Goal: Information Seeking & Learning: Learn about a topic

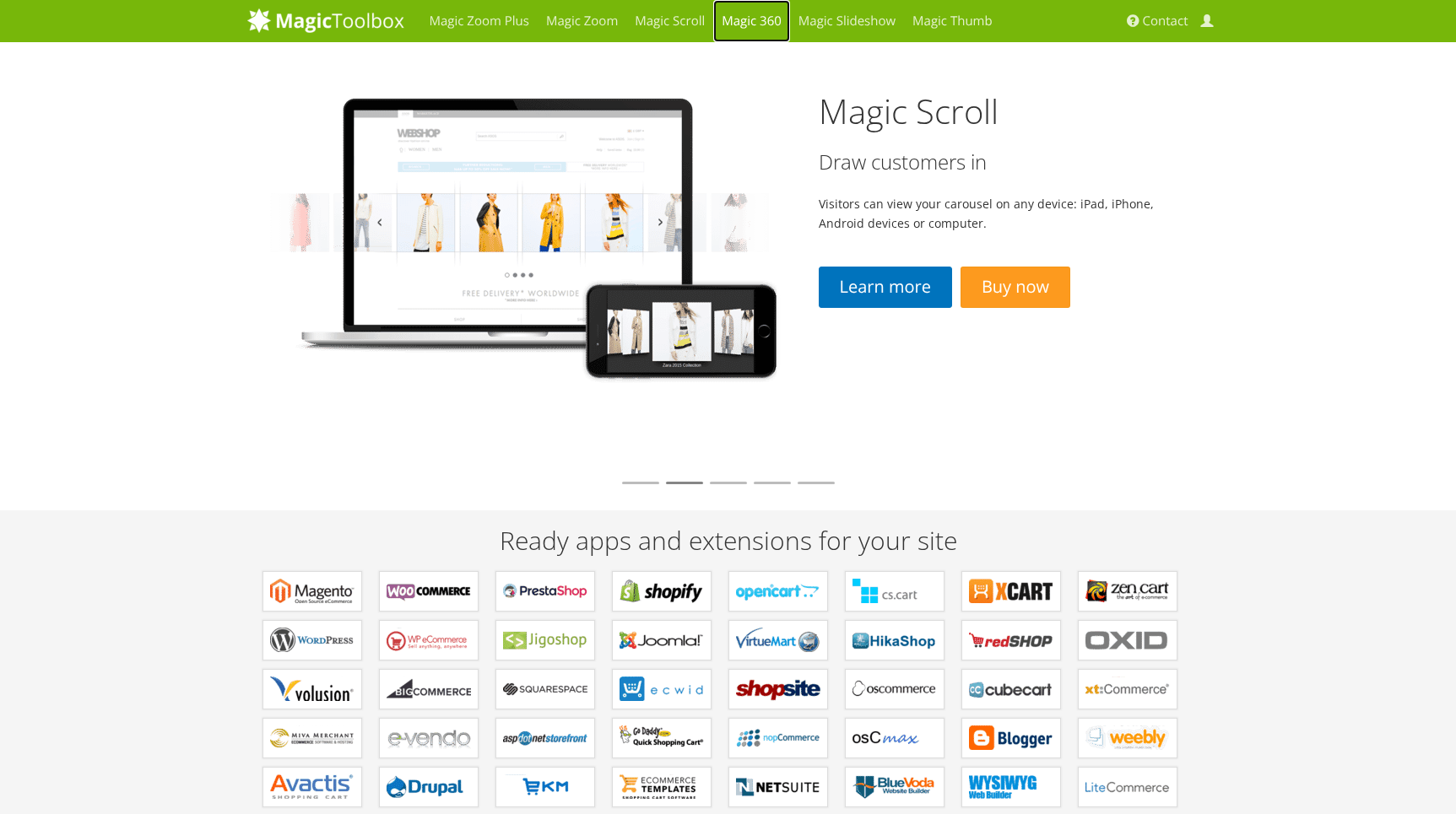
click at [756, 25] on link "Magic 360" at bounding box center [752, 21] width 77 height 43
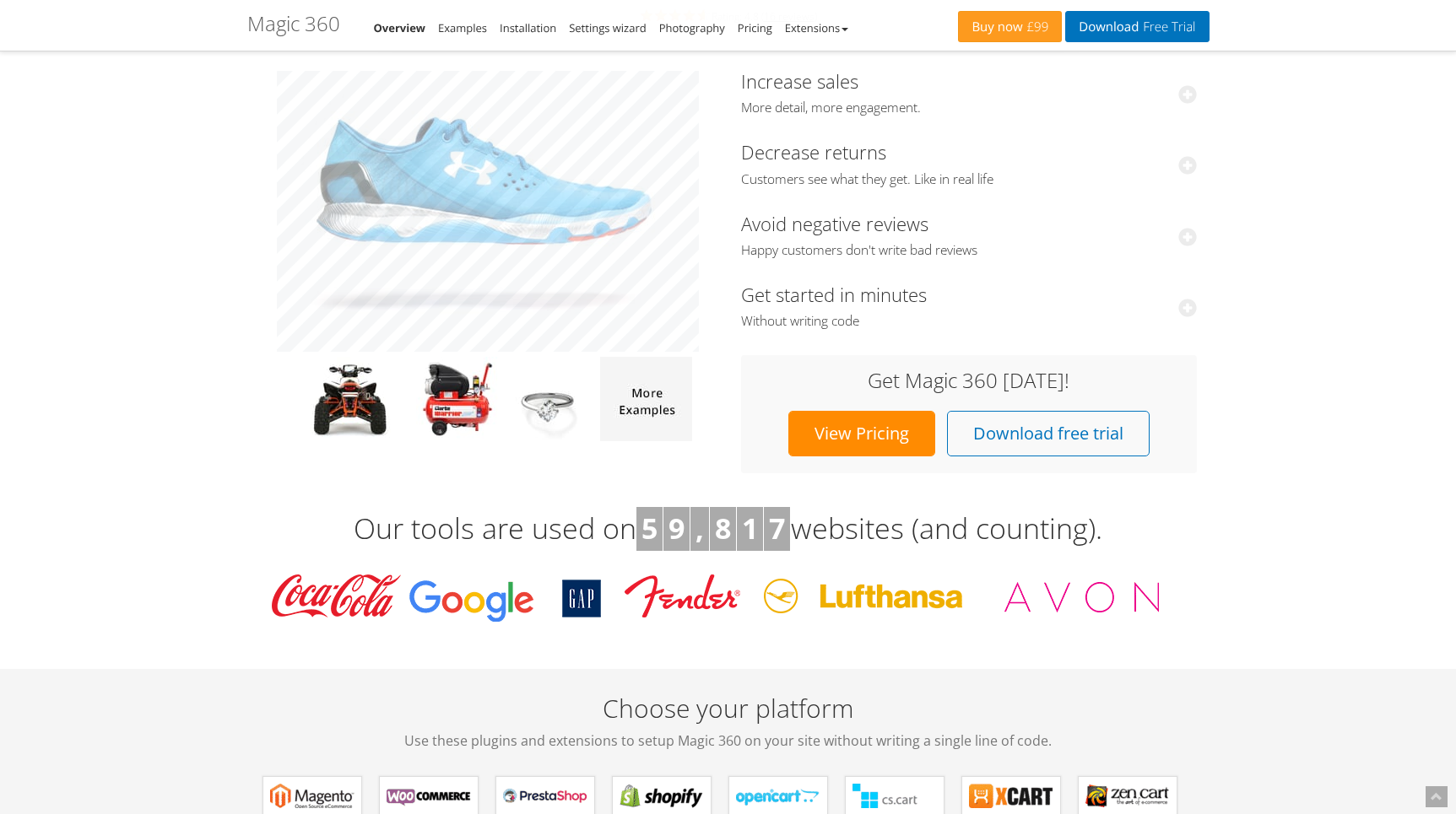
scroll to position [221, 0]
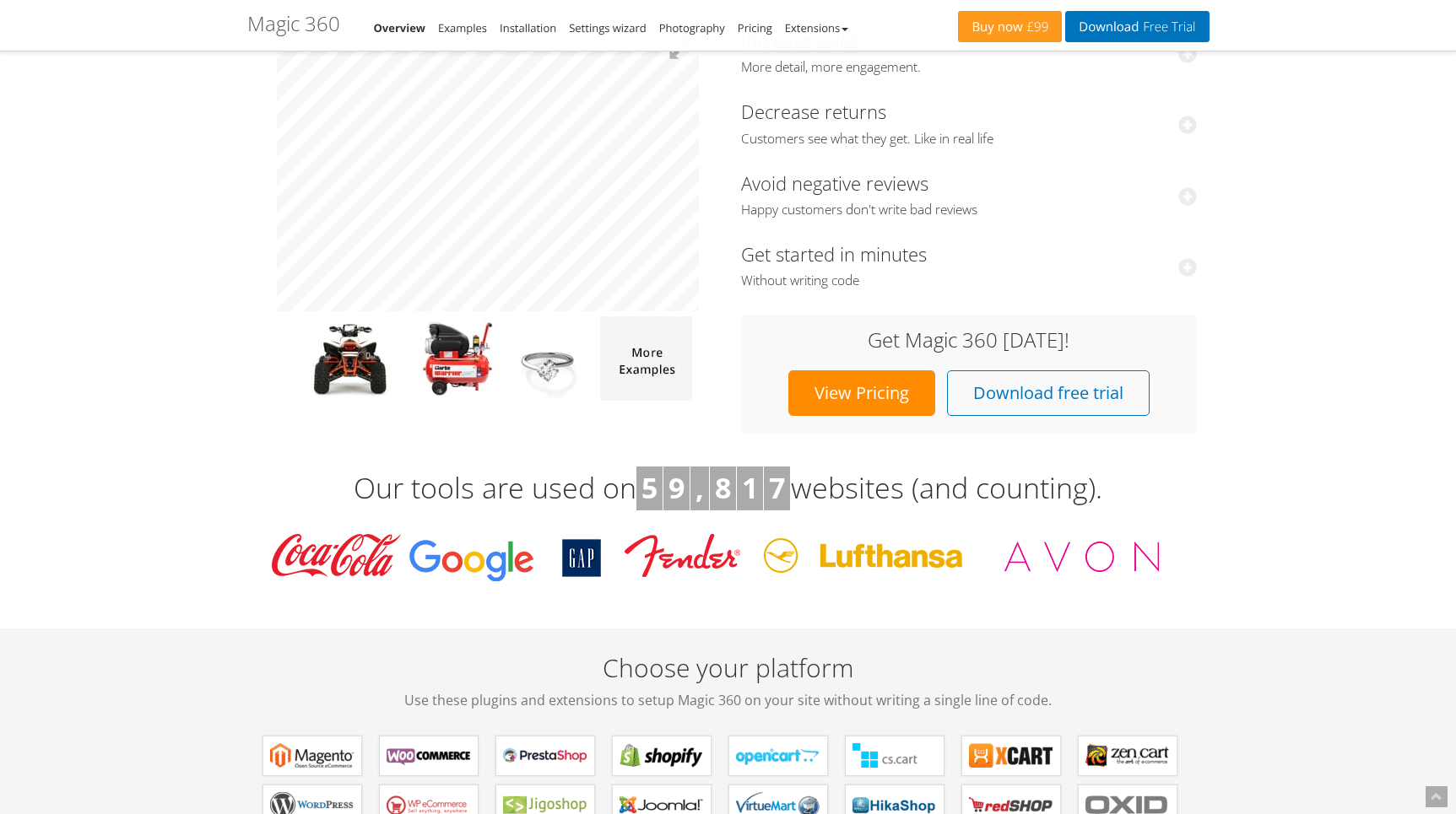
click at [869, 402] on link "View Pricing" at bounding box center [862, 394] width 146 height 45
click at [531, 30] on link "Installation" at bounding box center [527, 27] width 56 height 15
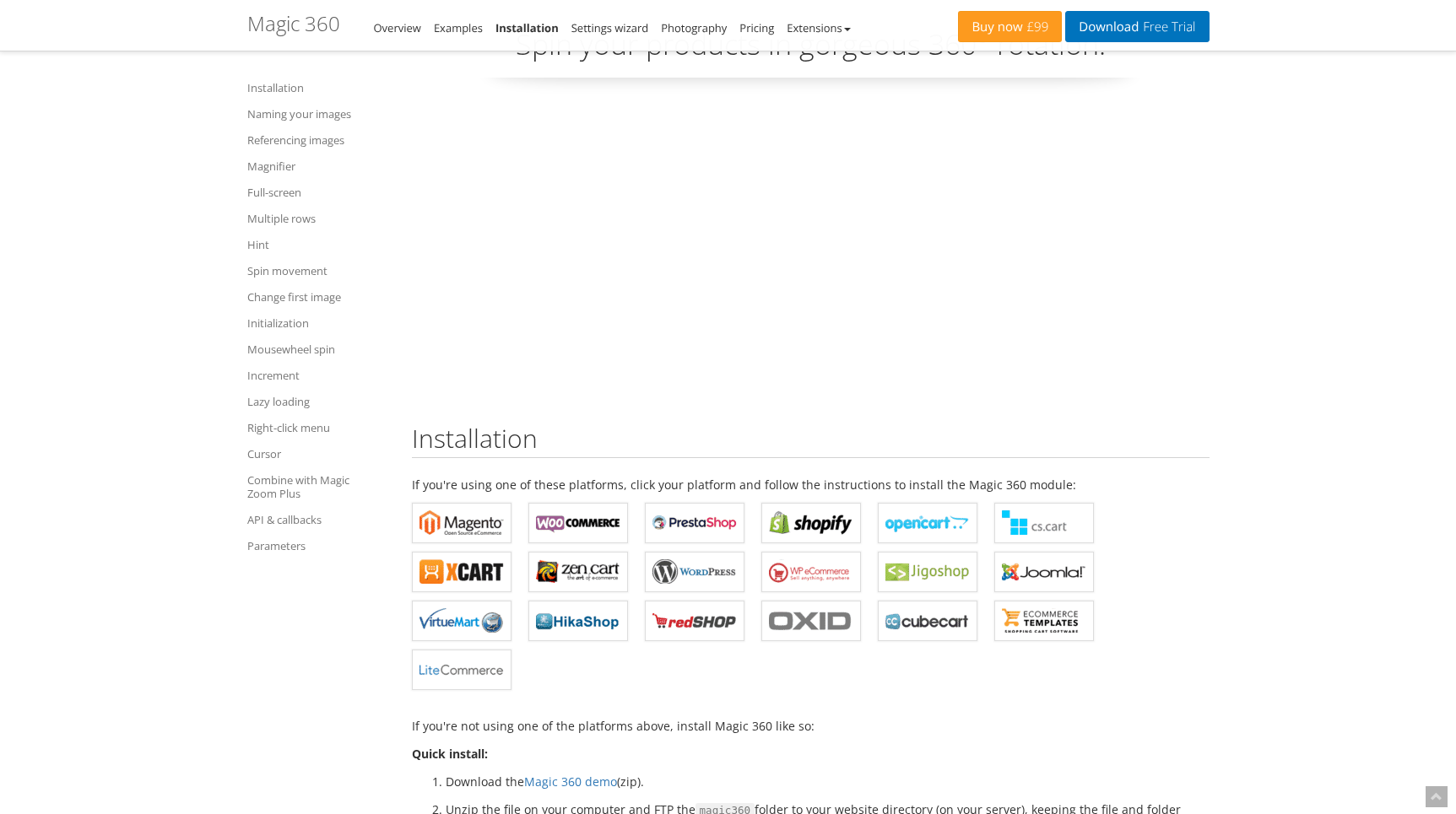
scroll to position [110, 0]
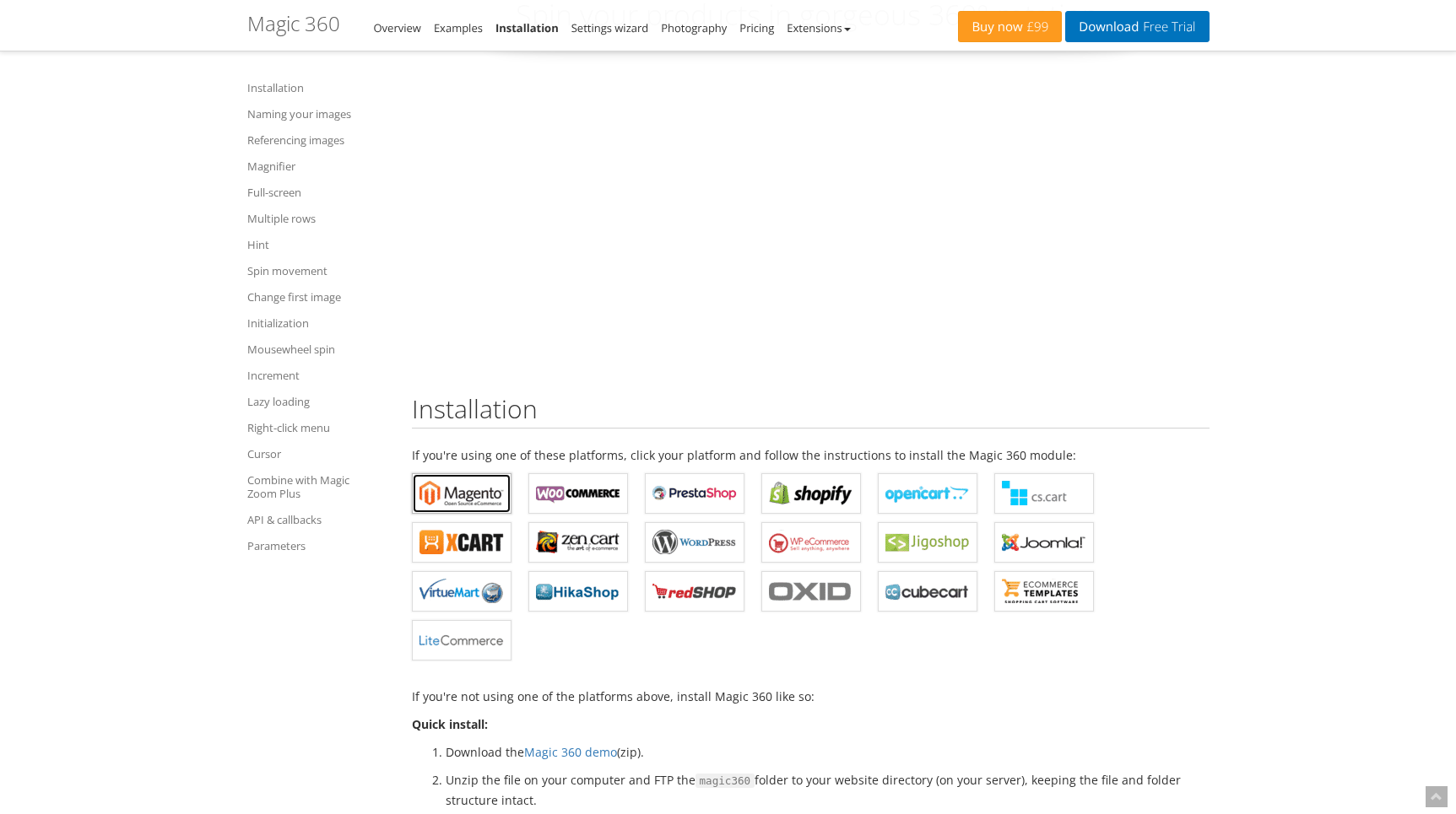
click at [471, 492] on b "Magic 360 for Magento" at bounding box center [461, 494] width 84 height 26
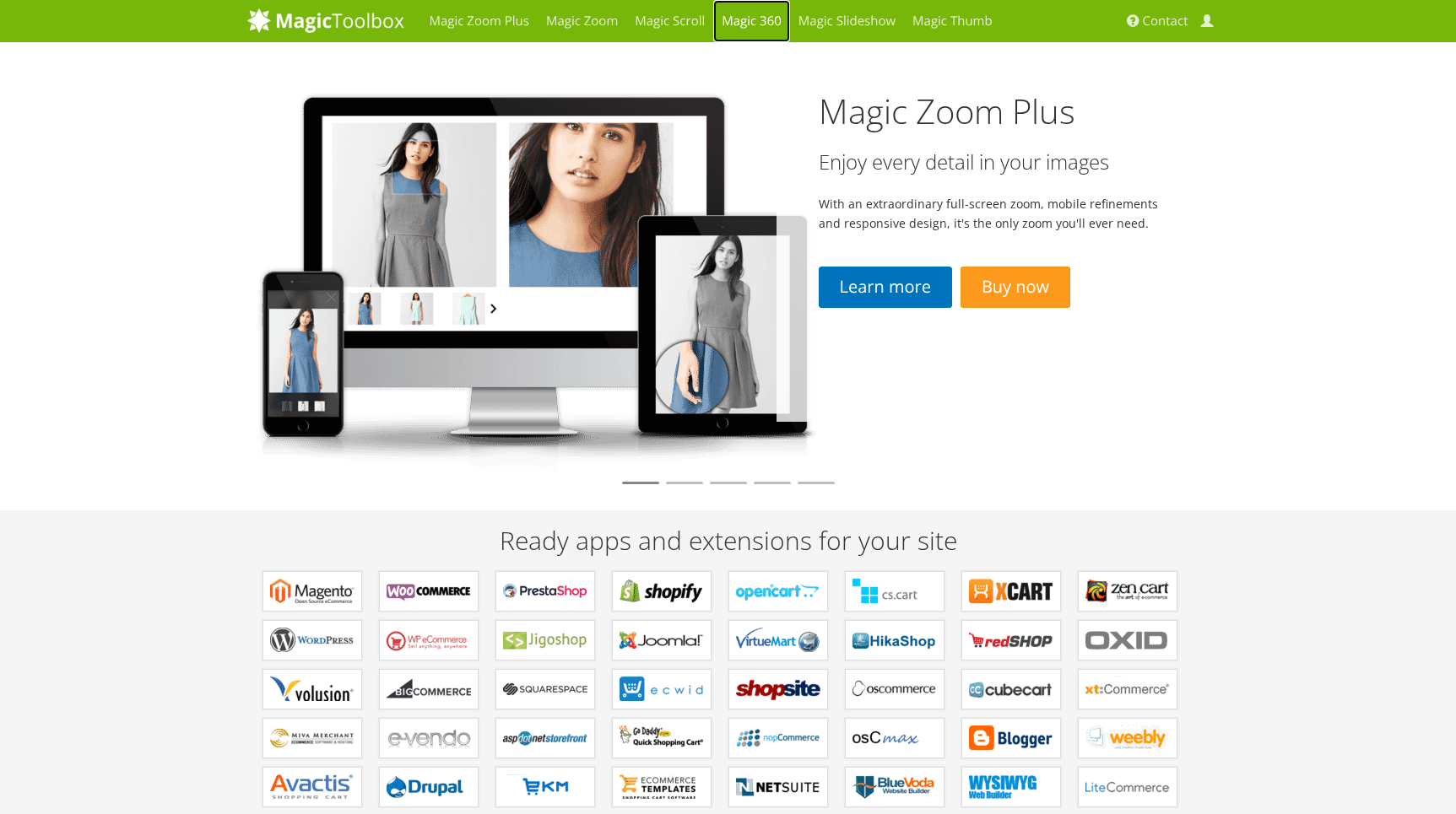
click at [746, 26] on link "Magic 360" at bounding box center [752, 21] width 77 height 43
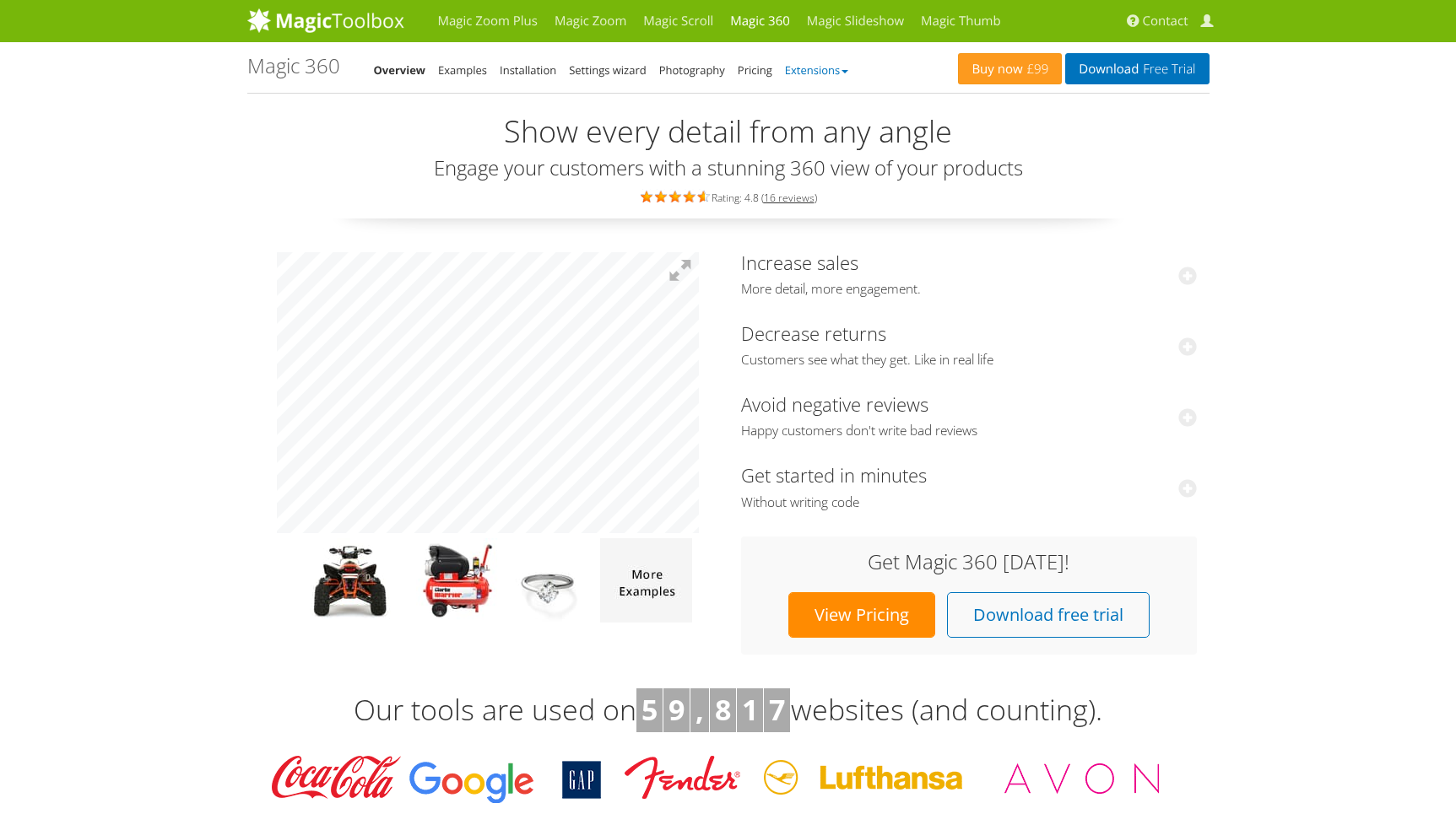
click at [813, 72] on link "Extensions" at bounding box center [816, 69] width 63 height 15
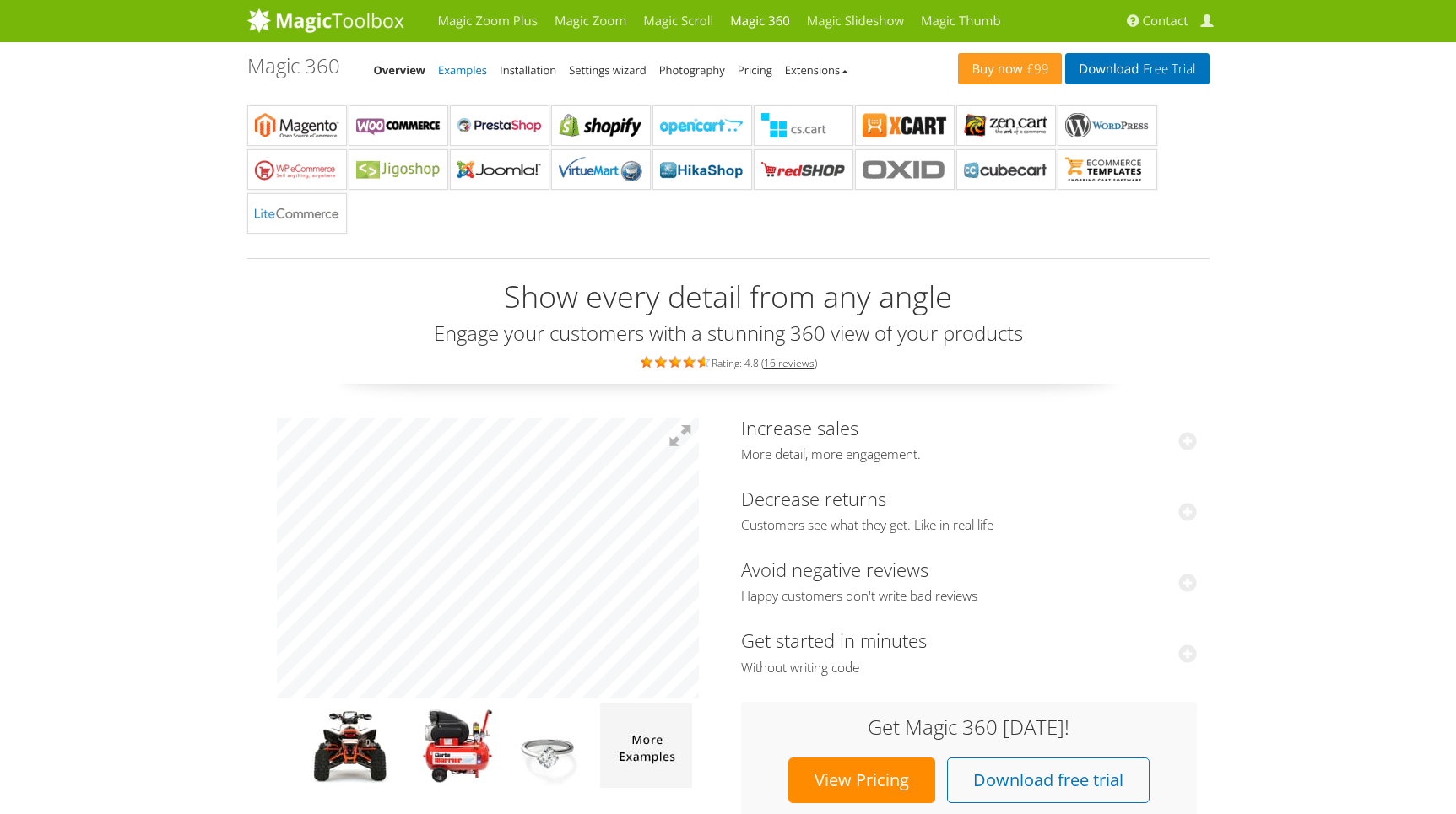
click at [465, 65] on link "Examples" at bounding box center [462, 69] width 48 height 15
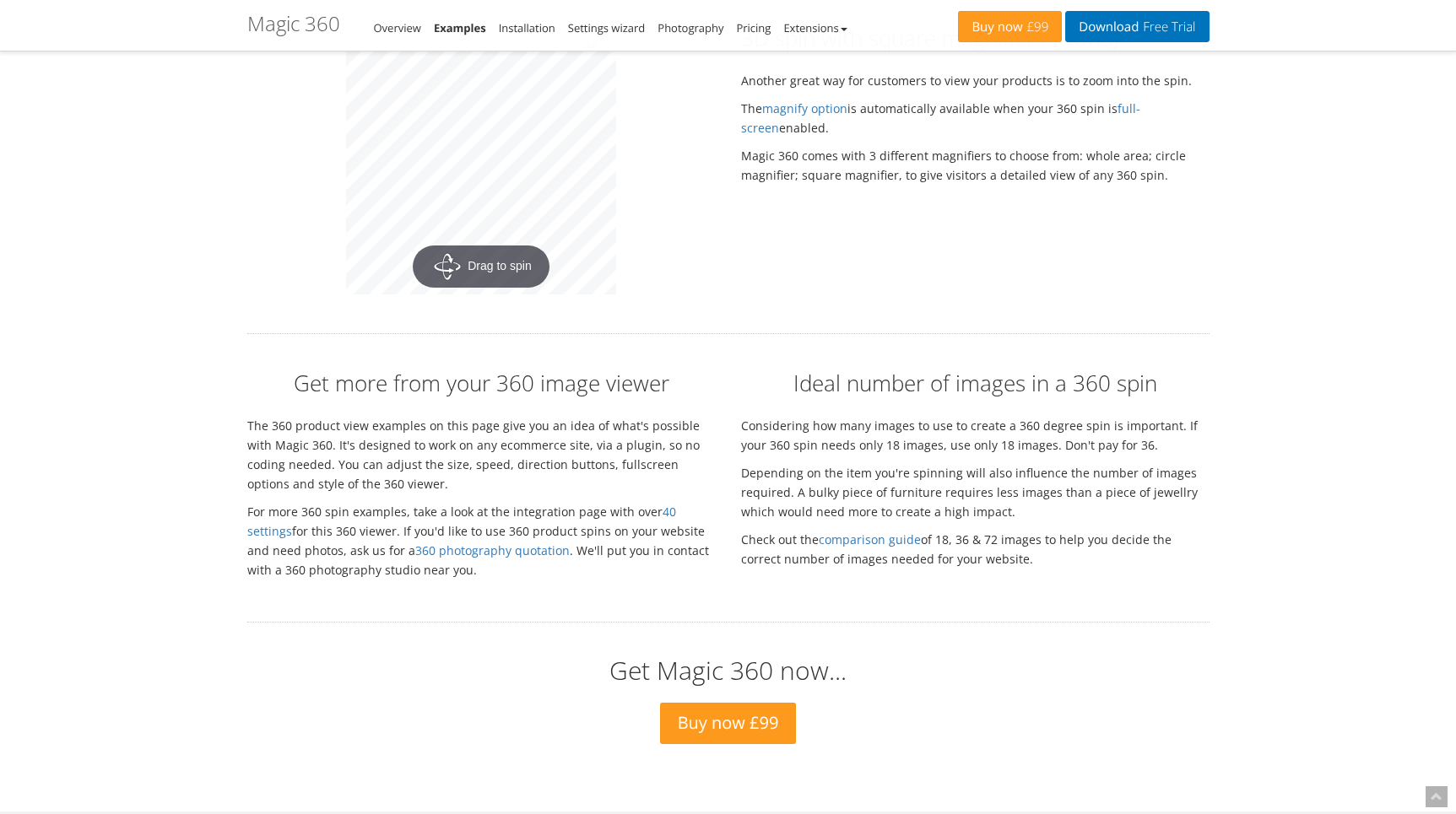
scroll to position [3405, 0]
click at [749, 711] on link "Buy now £99" at bounding box center [728, 725] width 136 height 42
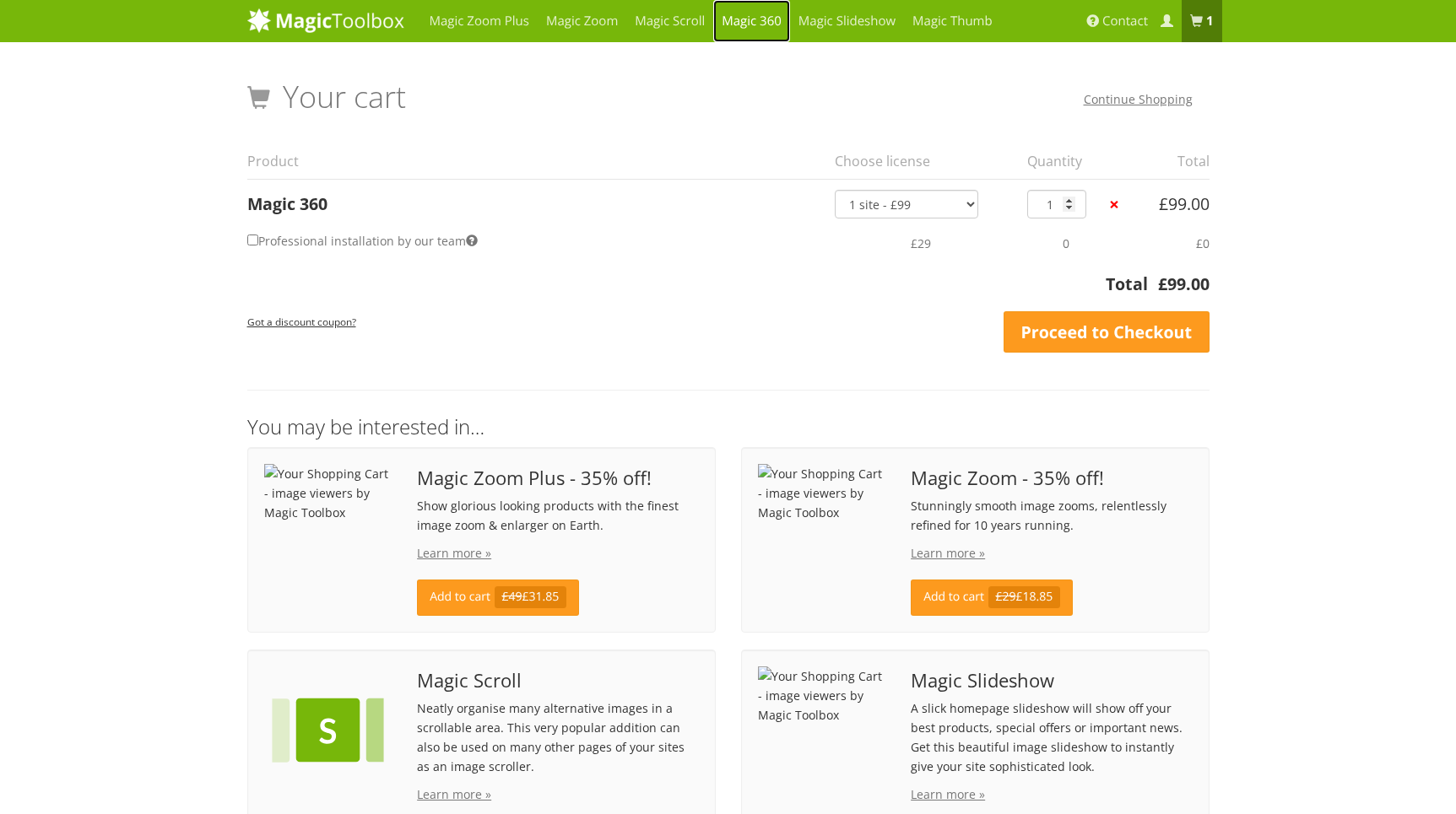
click at [751, 23] on link "Magic 360" at bounding box center [752, 21] width 77 height 43
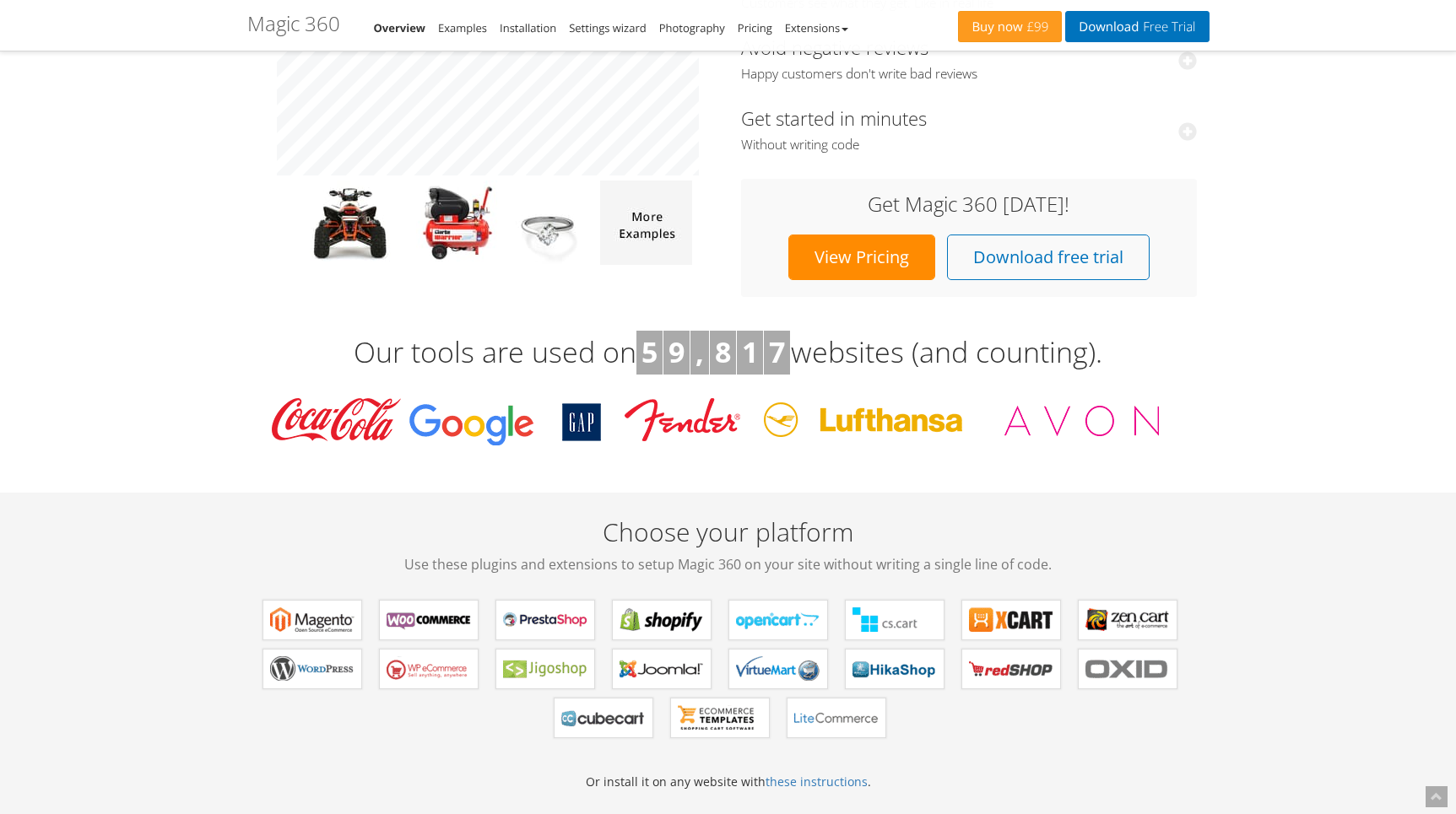
scroll to position [233, 0]
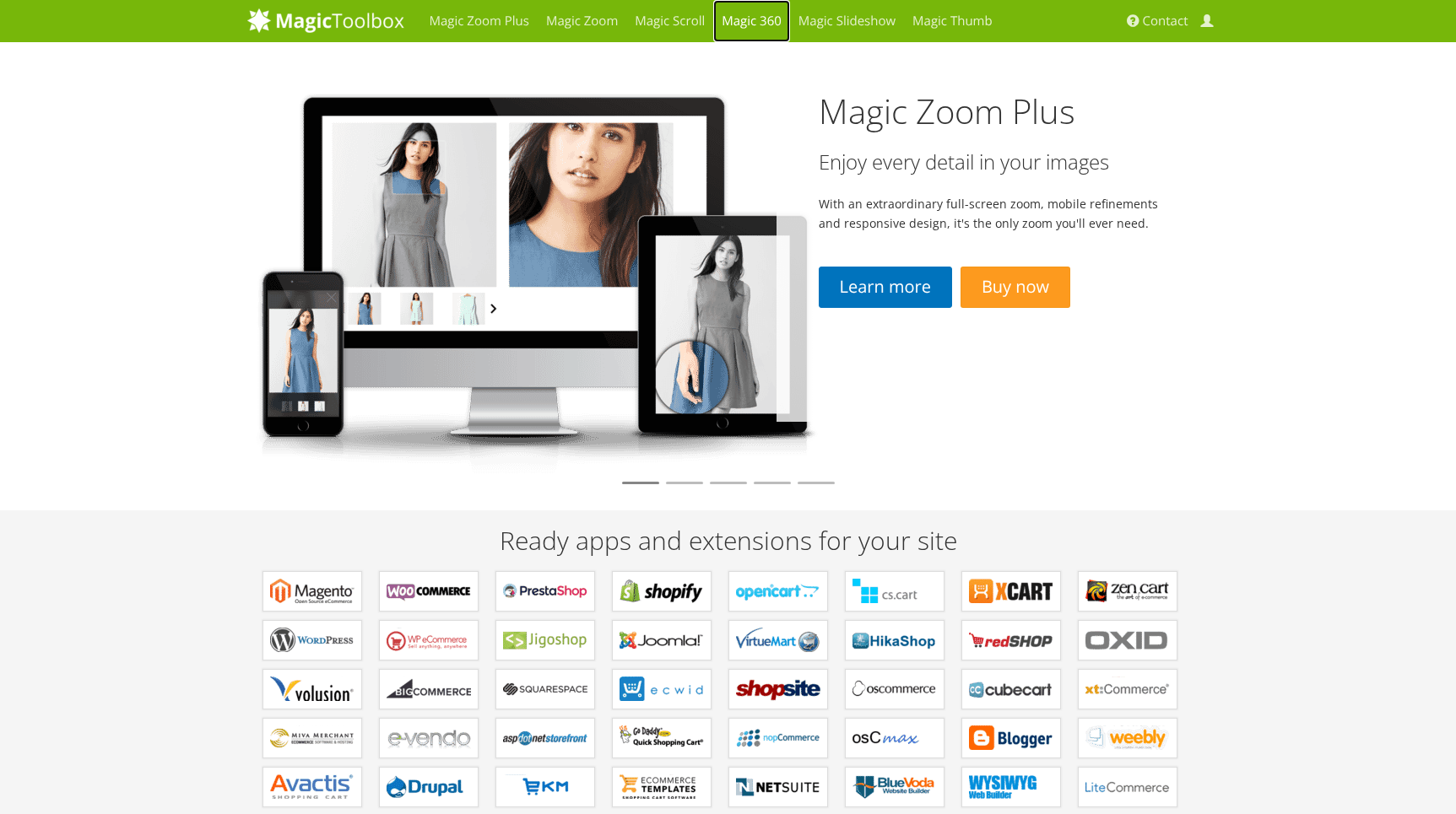
click at [763, 24] on link "Magic 360" at bounding box center [752, 21] width 77 height 43
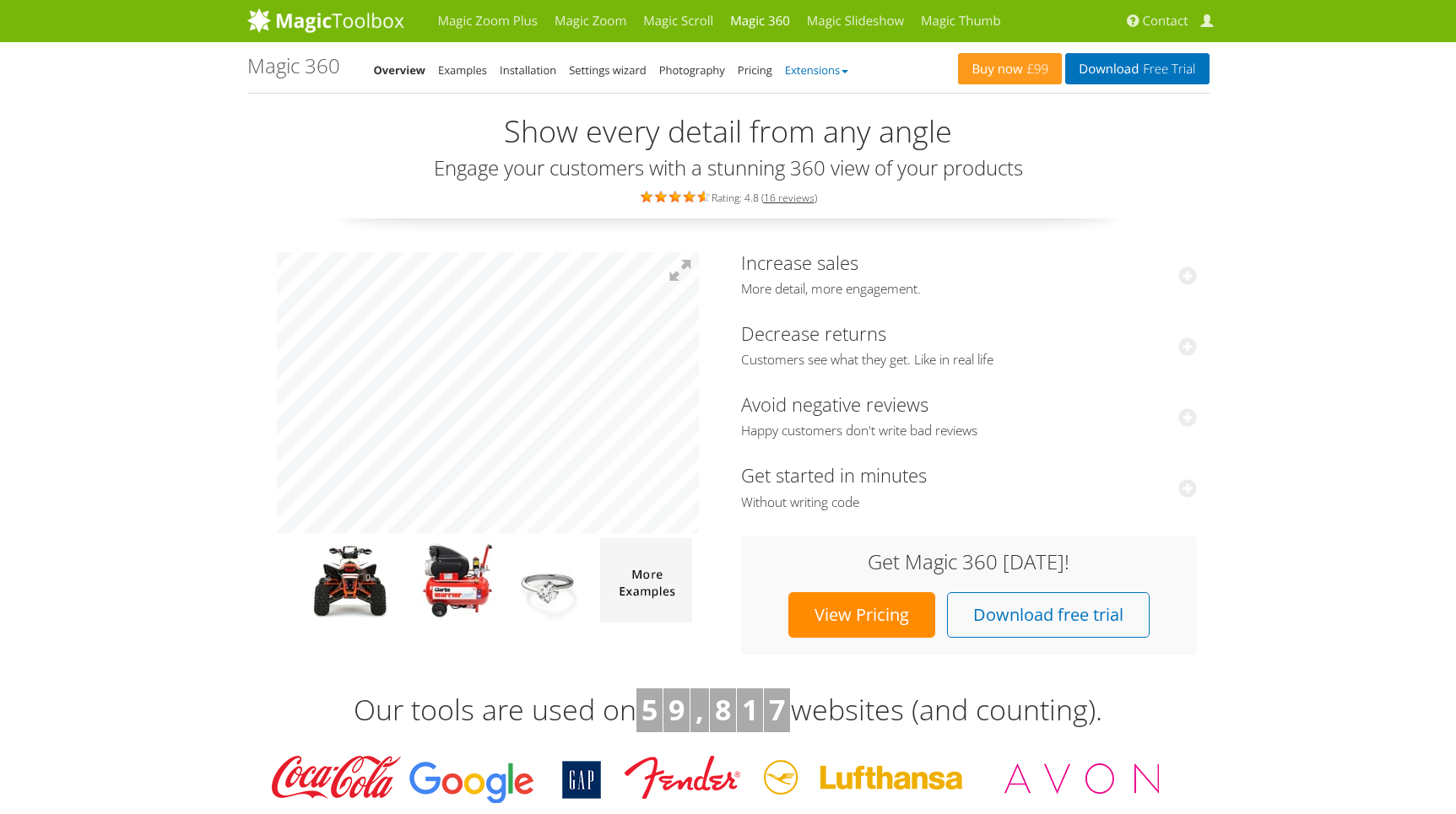
click at [827, 72] on link "Extensions" at bounding box center [816, 69] width 63 height 15
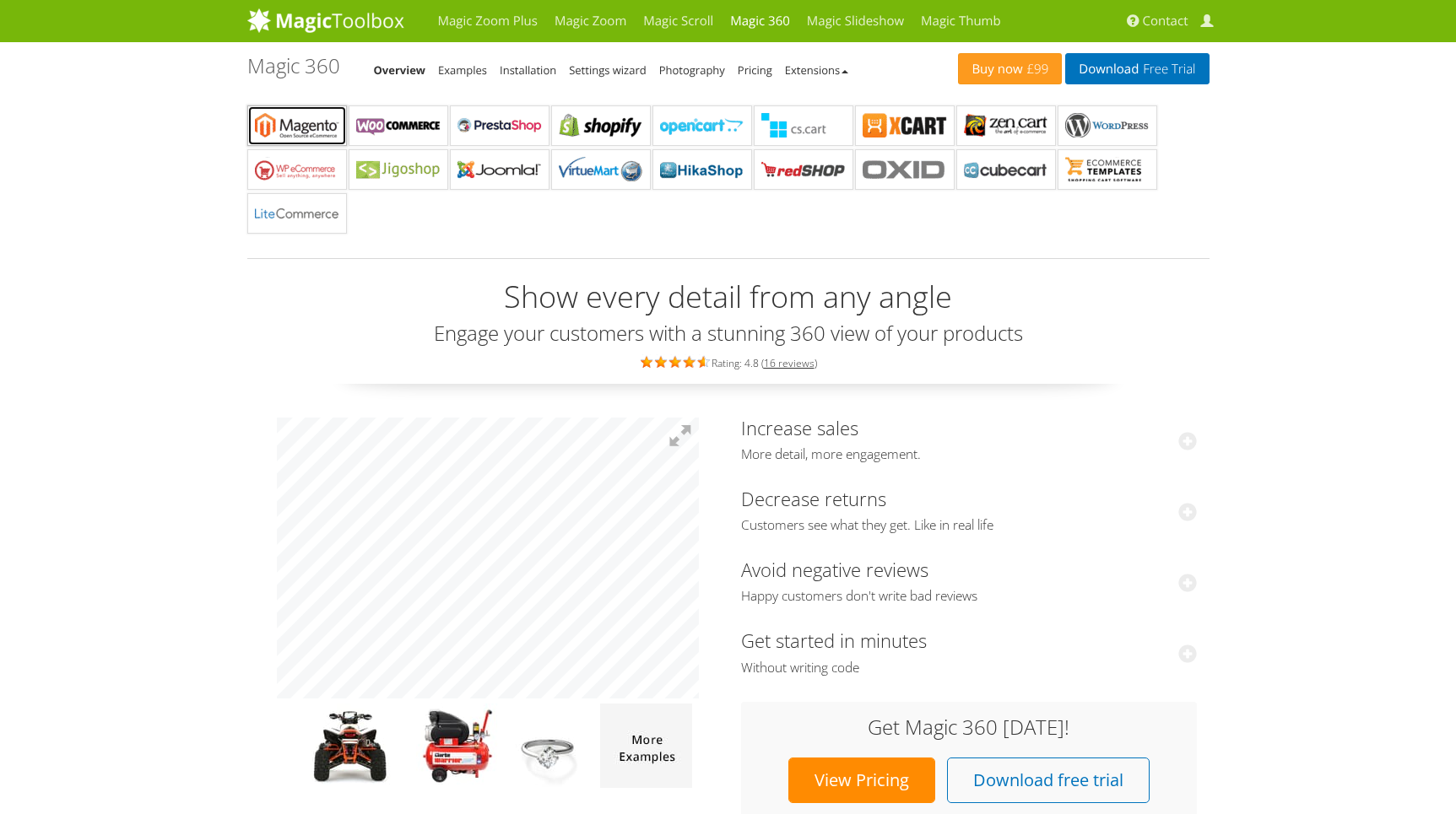
click at [323, 133] on b "Magic 360 for Magento" at bounding box center [297, 126] width 84 height 26
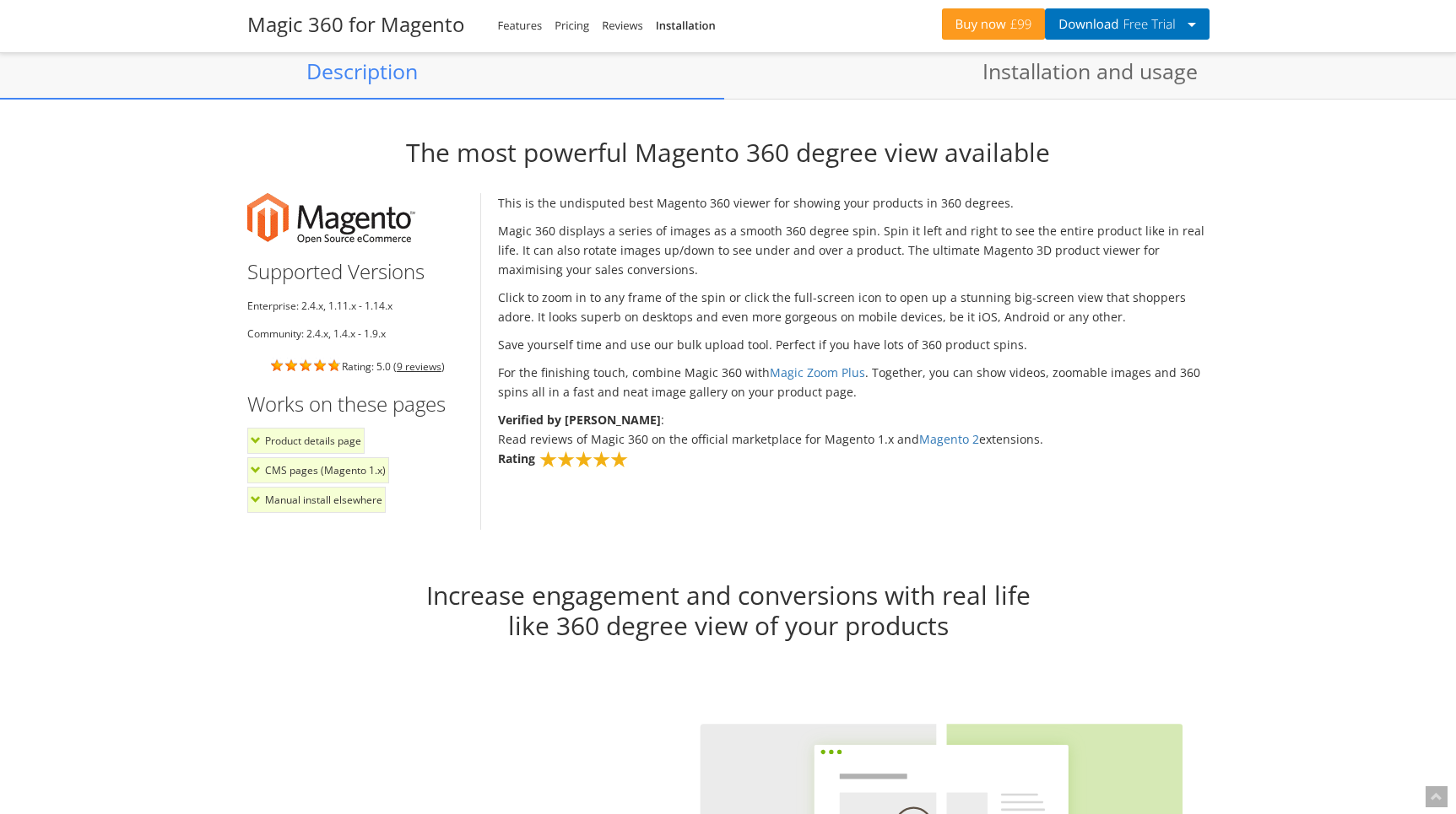
scroll to position [1257, 0]
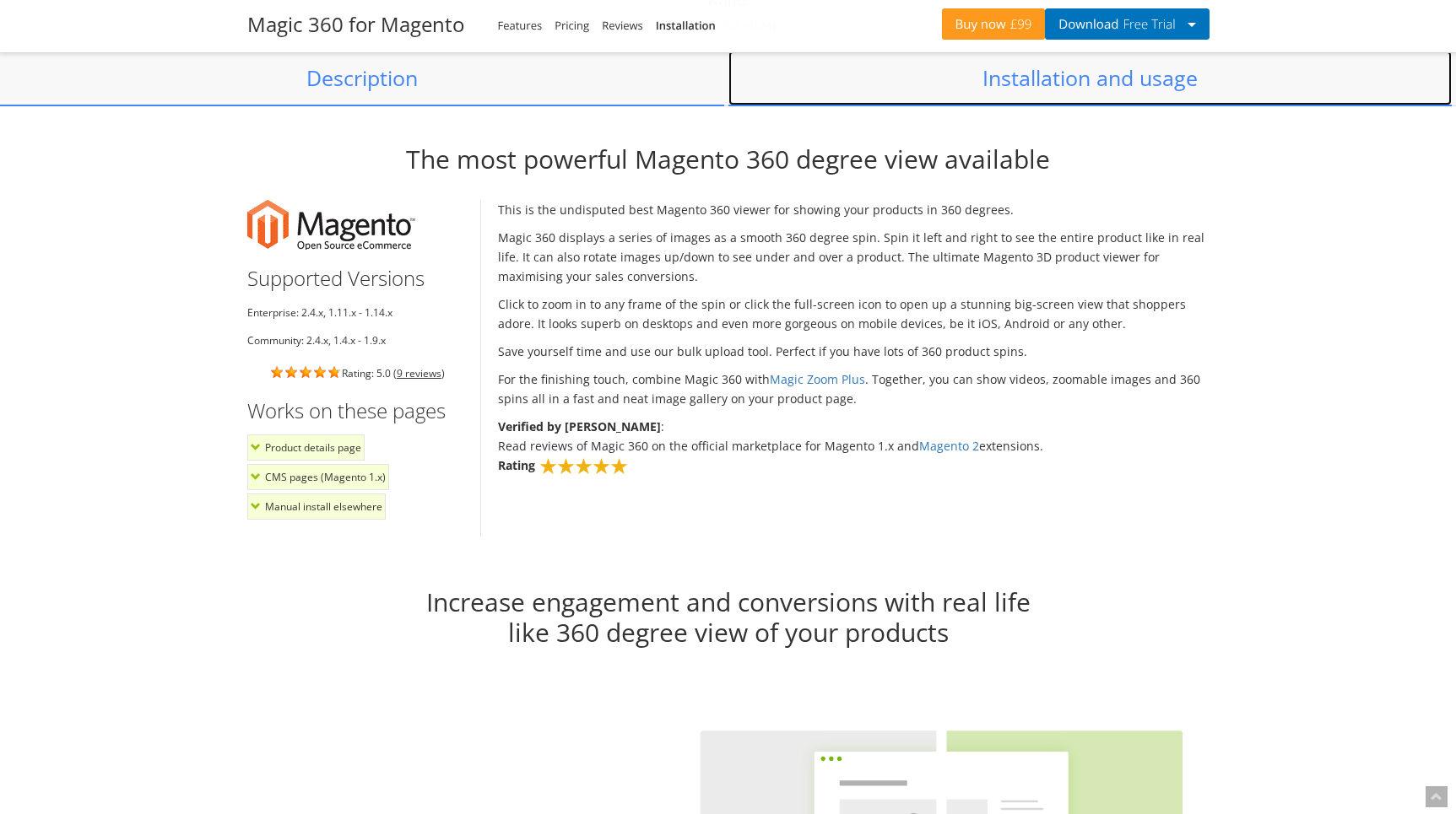
click at [1044, 62] on link "Installation and usage" at bounding box center [1090, 78] width 724 height 55
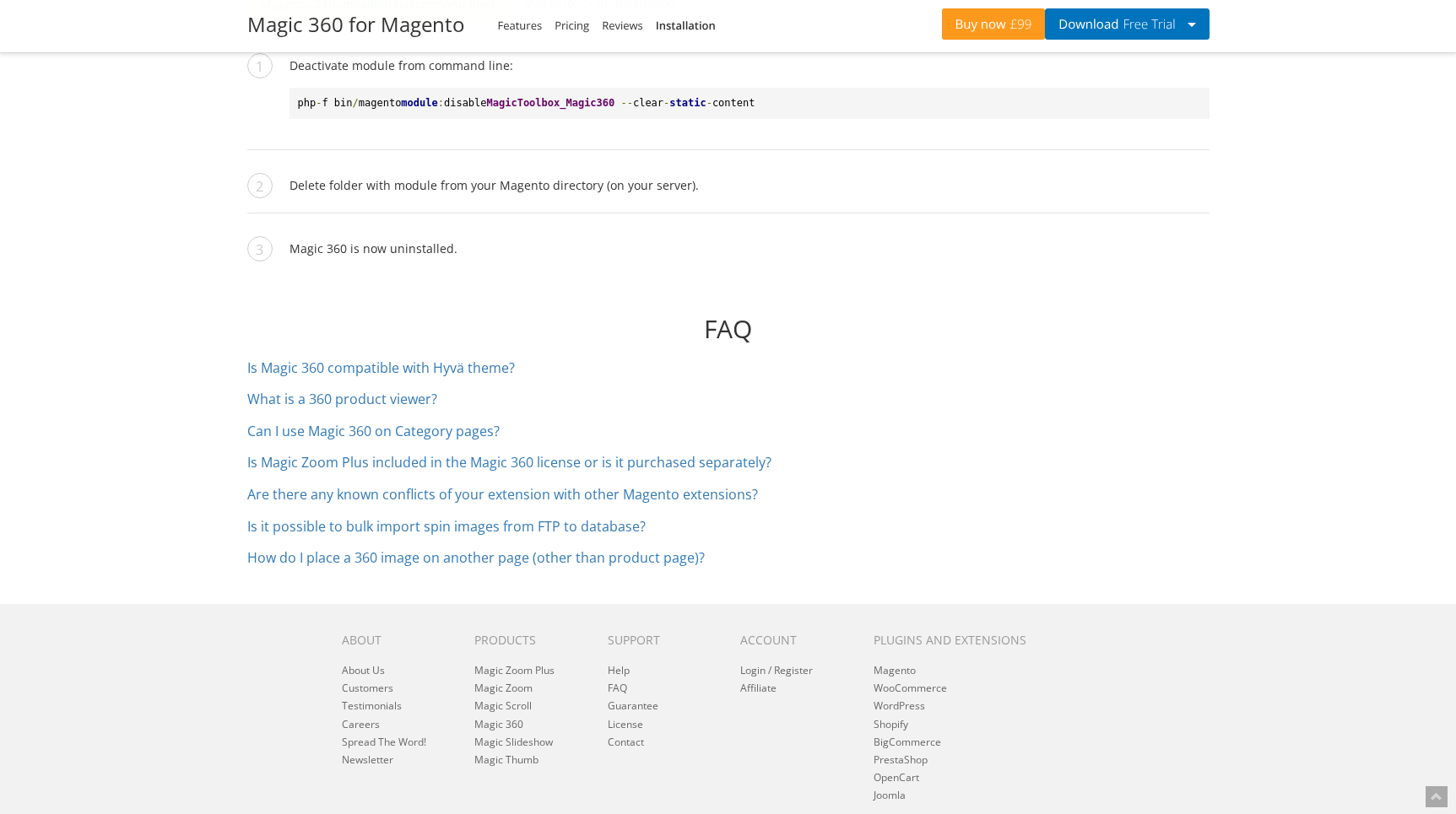
scroll to position [7331, 0]
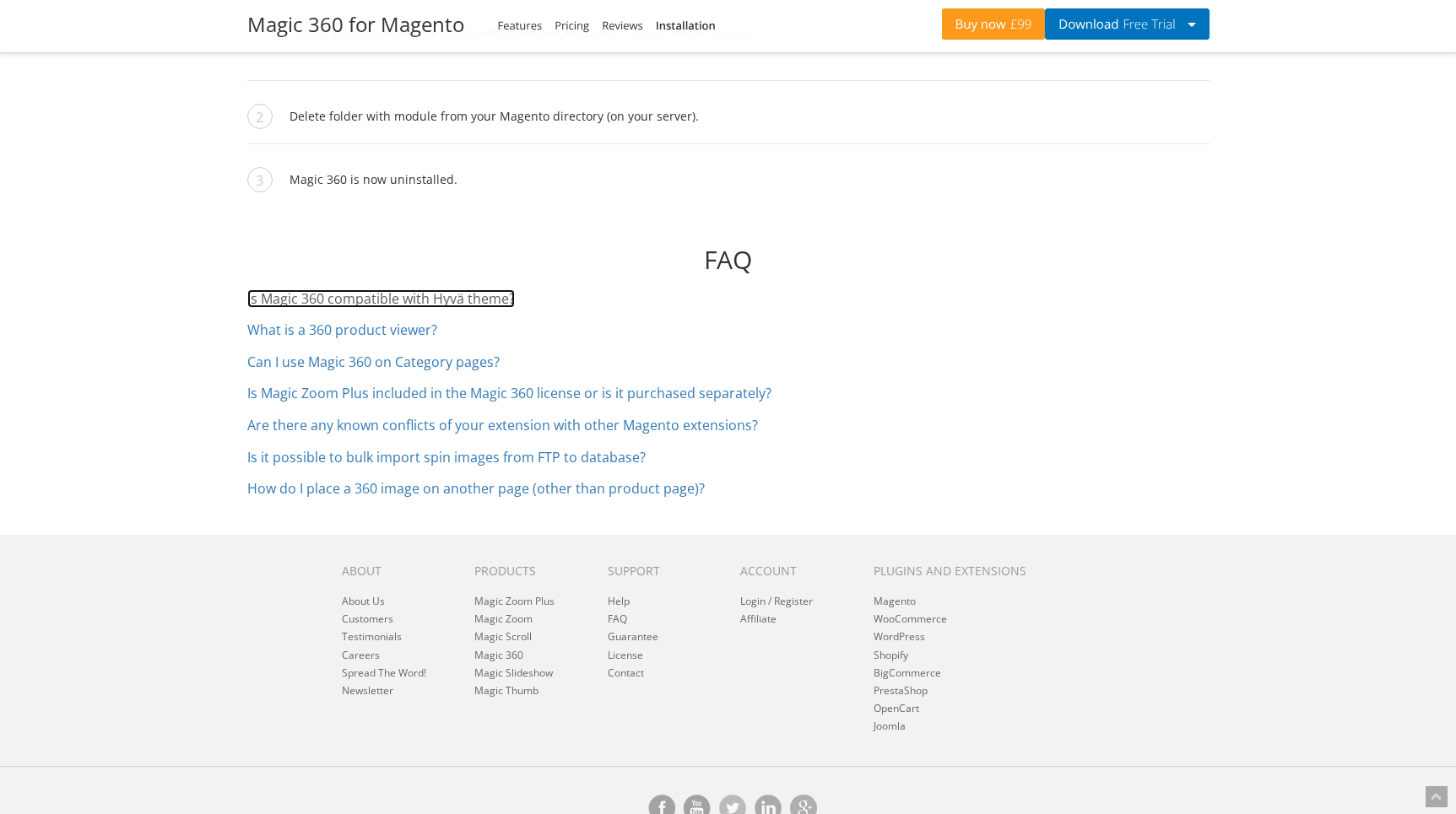
click at [468, 290] on link "Is Magic 360 compatible with Hyvä theme?" at bounding box center [381, 299] width 267 height 19
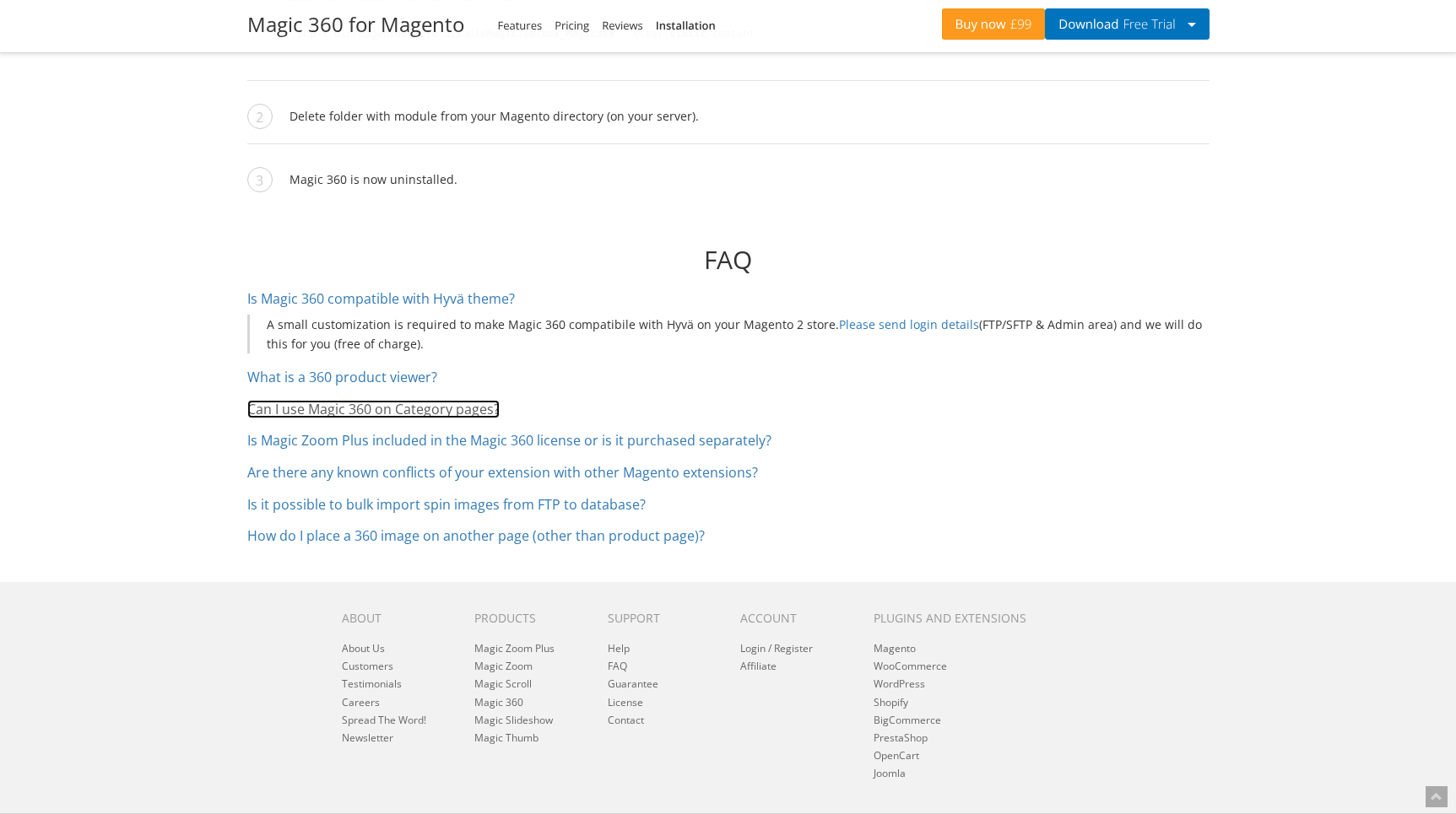
click at [441, 400] on link "Can I use Magic 360 on Category pages?" at bounding box center [373, 408] width 252 height 19
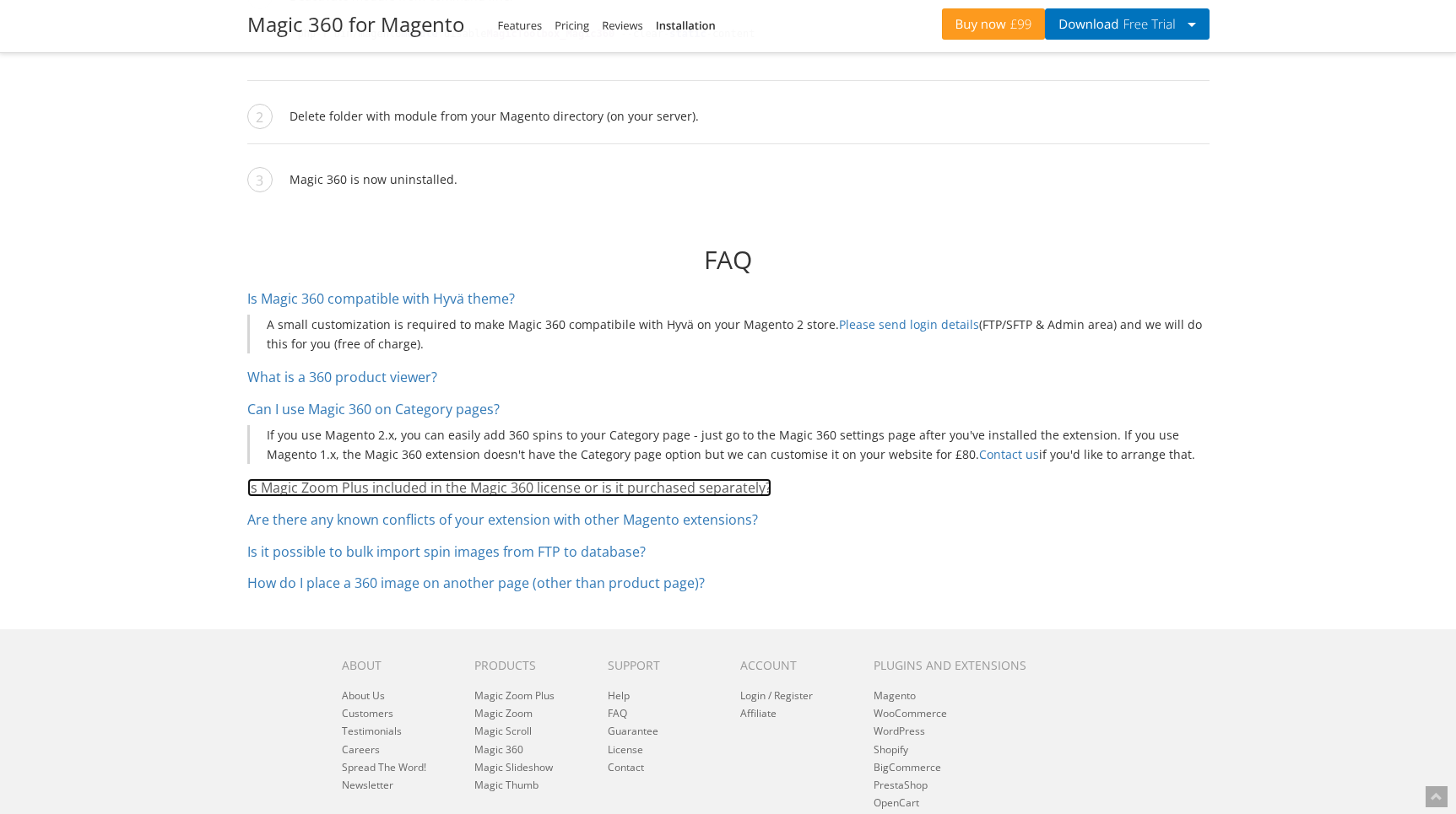
click at [424, 479] on link "Is Magic Zoom Plus included in the Magic 360 license or is it purchased separat…" at bounding box center [509, 488] width 524 height 19
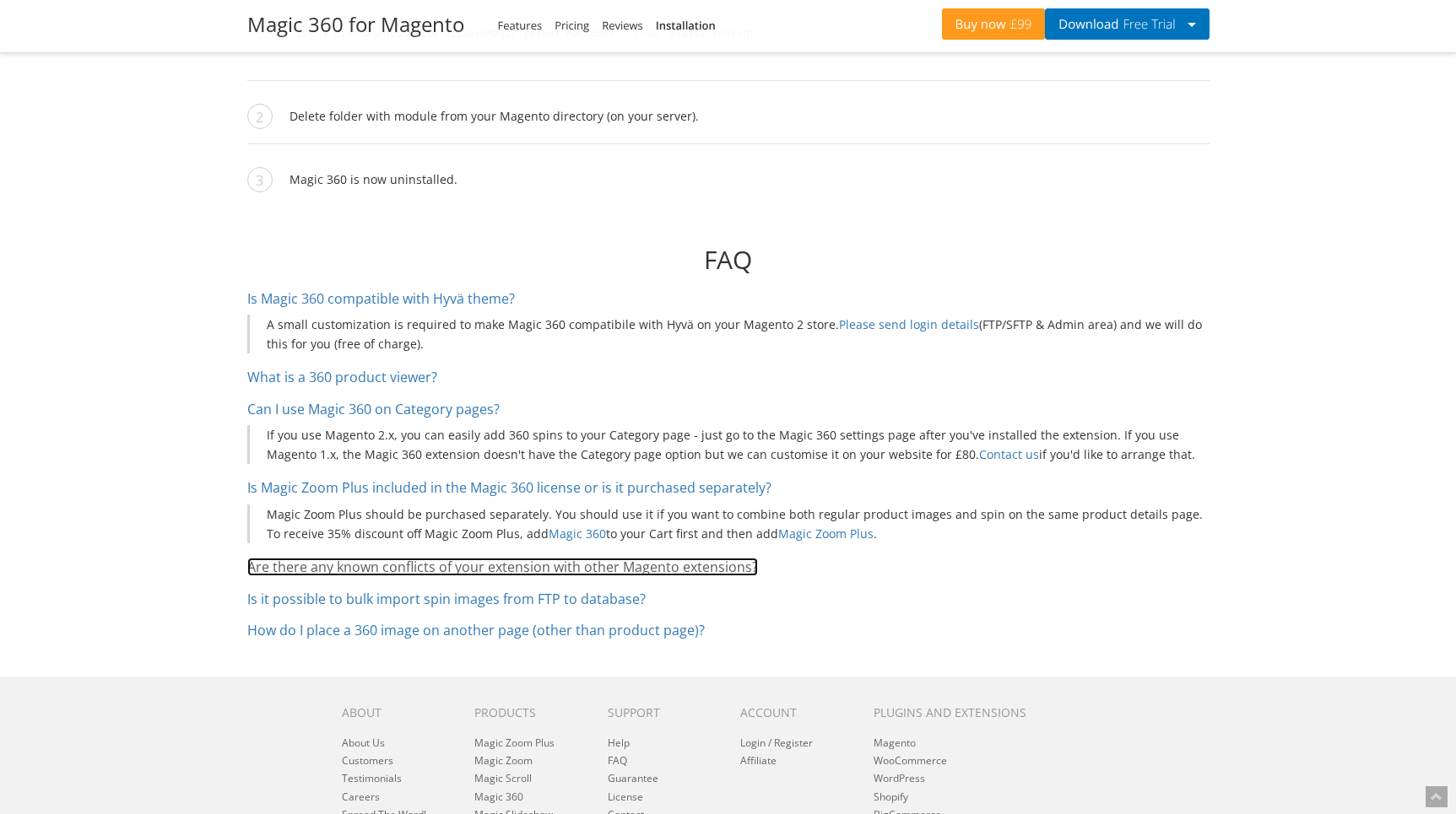
click at [403, 558] on link "Are there any known conflicts of your extension with other Magento extensions?" at bounding box center [502, 567] width 510 height 19
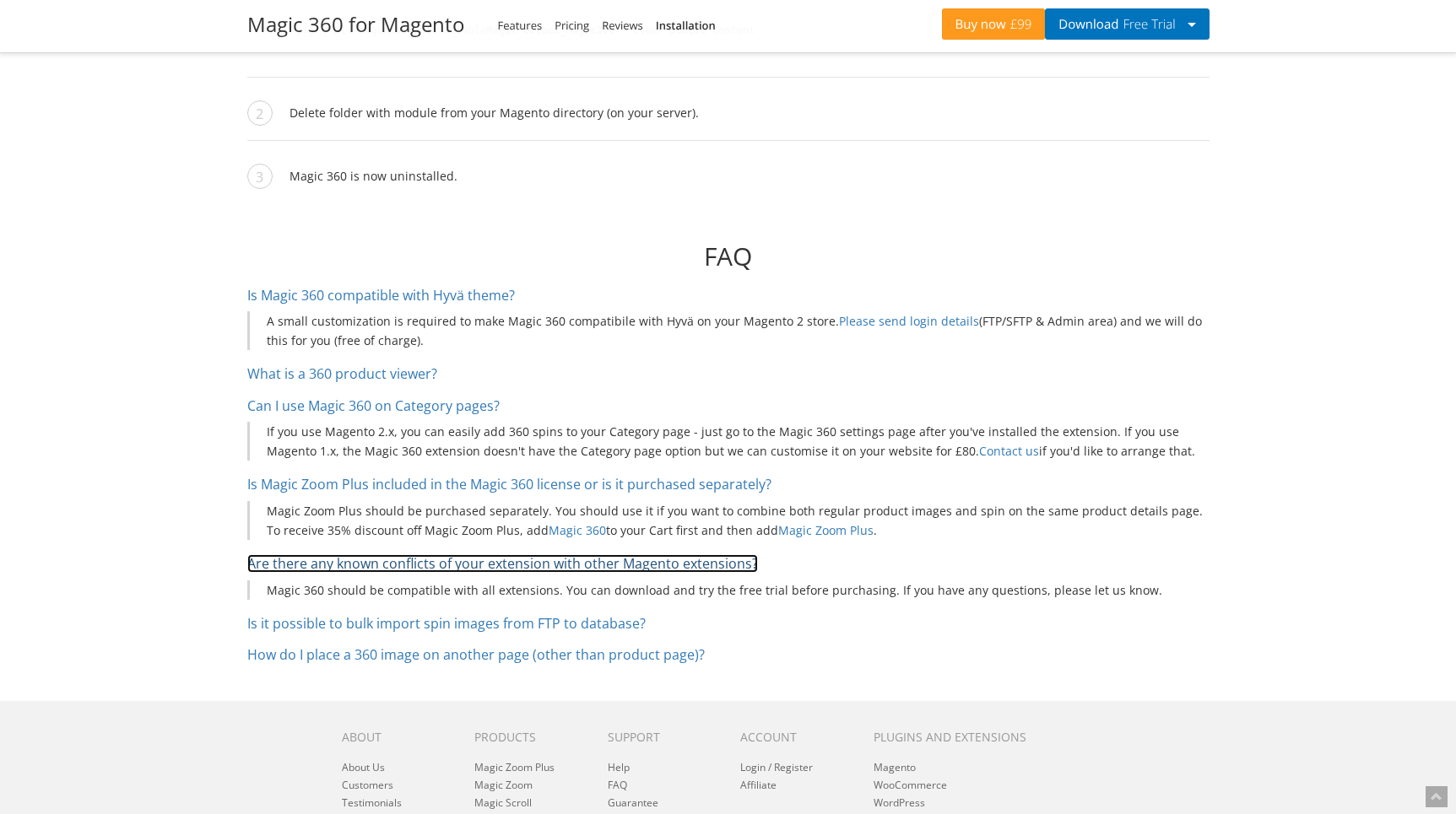
scroll to position [7317, 0]
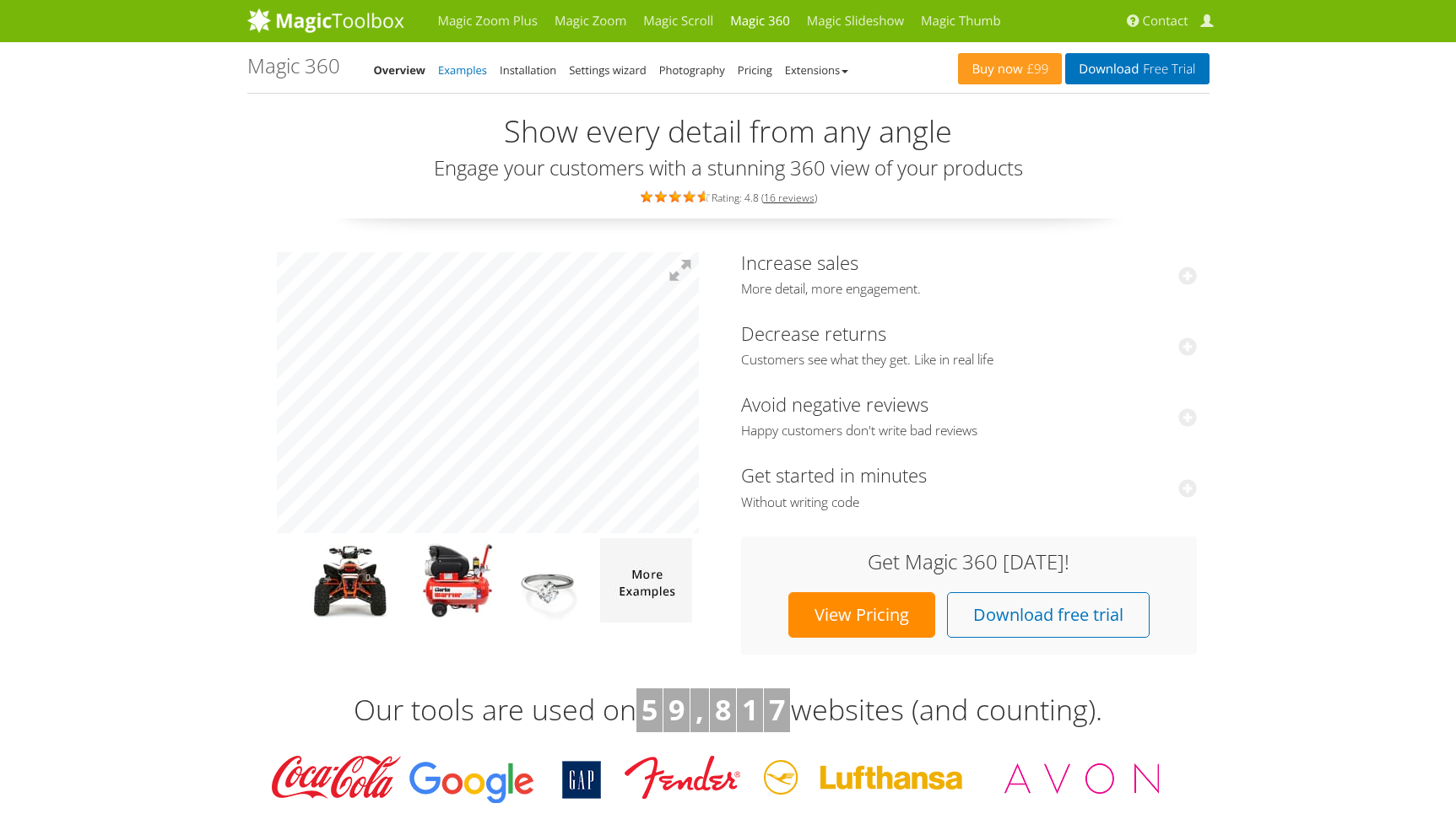
click at [468, 75] on link "Examples" at bounding box center [462, 69] width 48 height 15
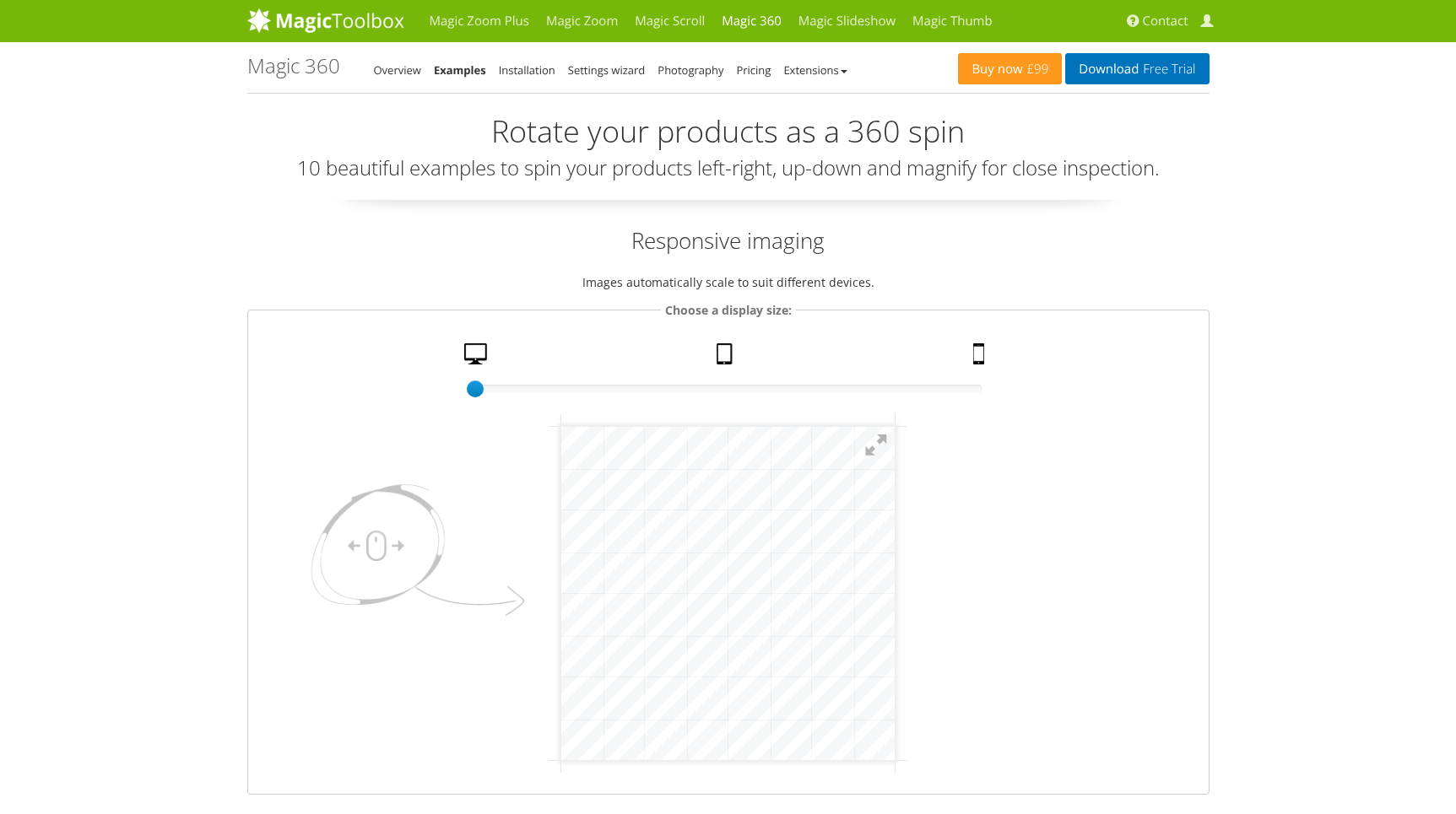
click at [515, 78] on li "Installation" at bounding box center [526, 70] width 56 height 20
click at [629, 61] on li "Settings wizard" at bounding box center [606, 70] width 77 height 20
click at [618, 68] on link "Settings wizard" at bounding box center [606, 69] width 77 height 15
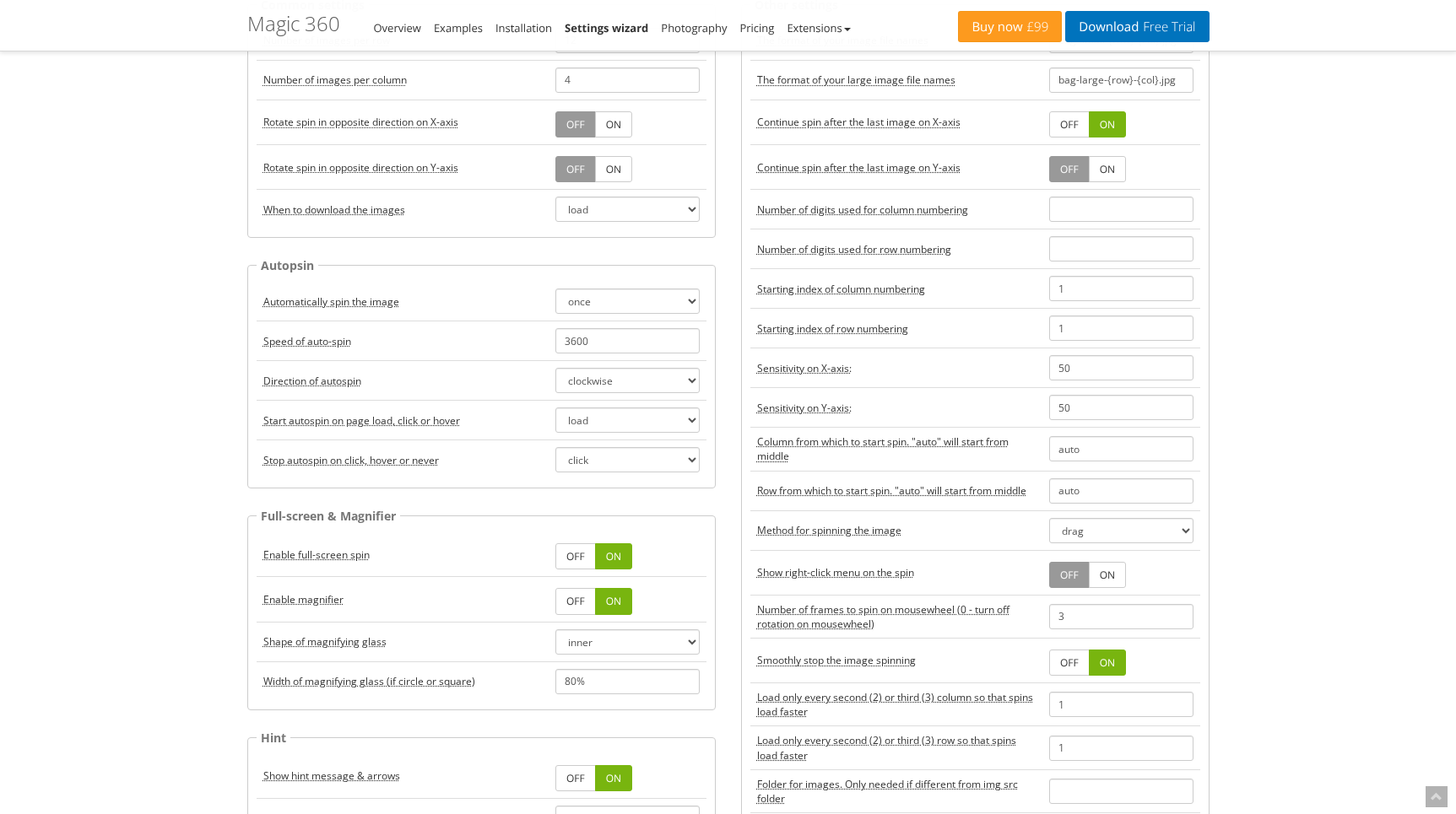
scroll to position [168, 0]
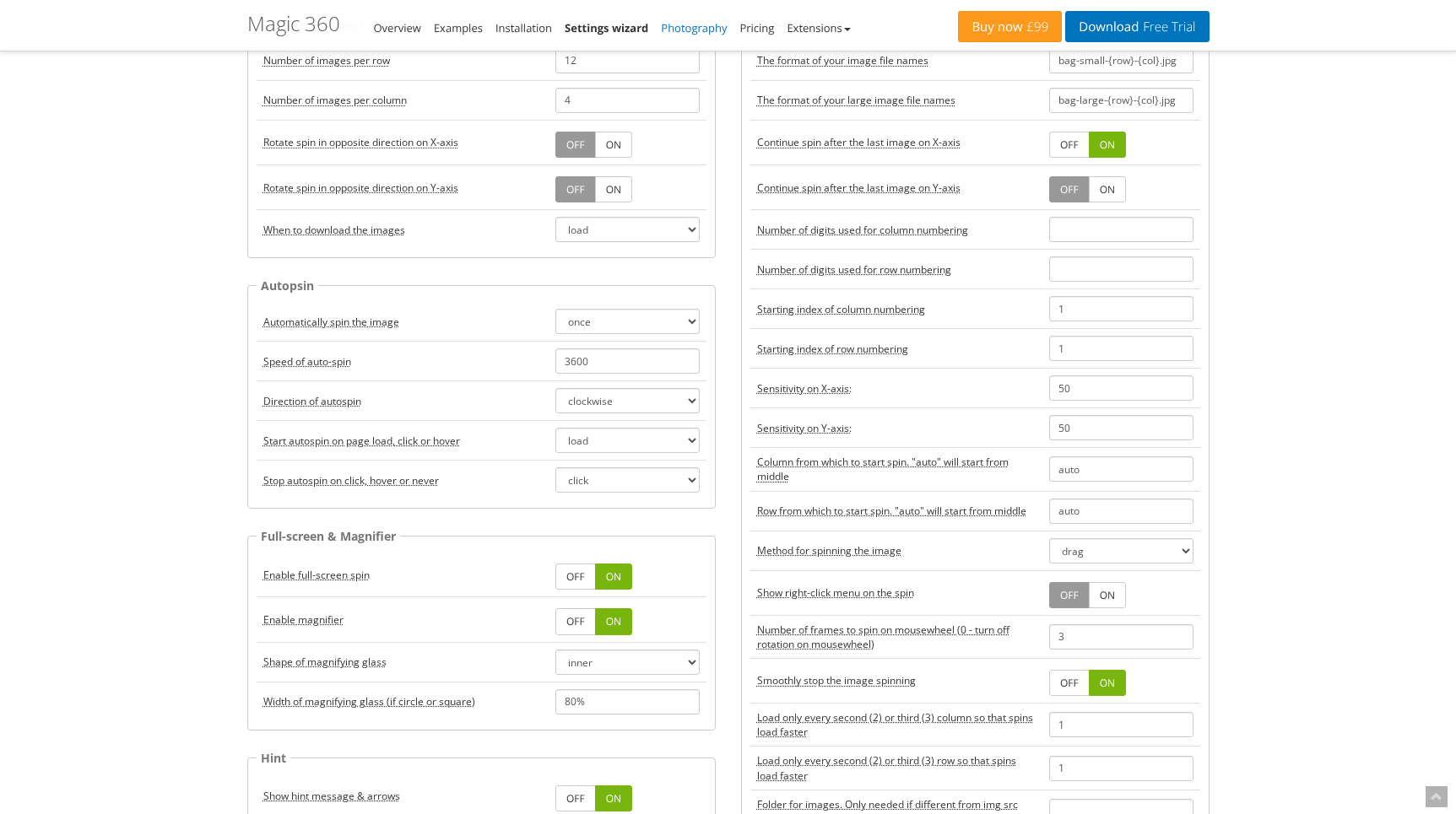
click at [706, 28] on link "Photography" at bounding box center [693, 27] width 66 height 15
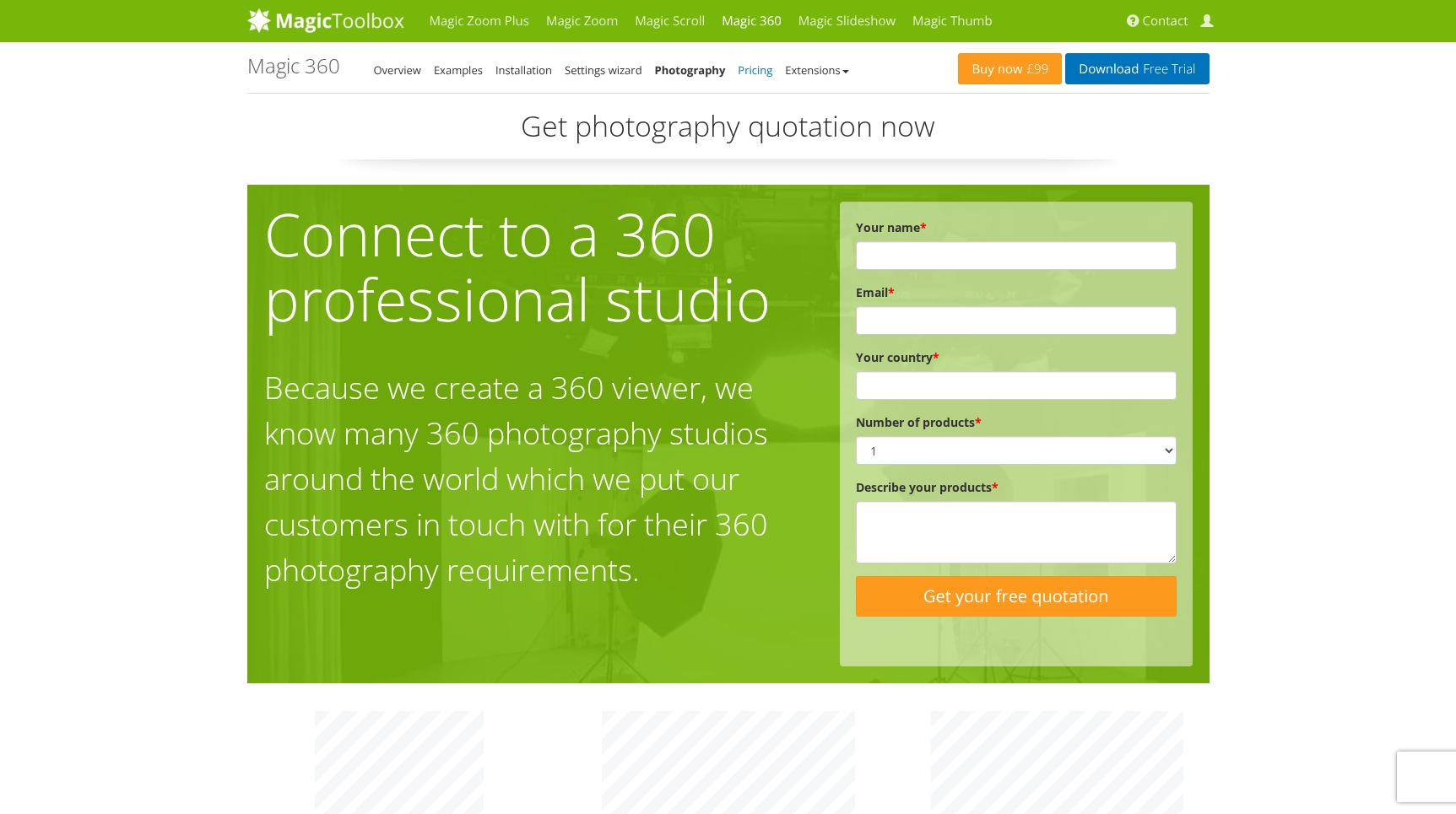
click at [761, 72] on link "Pricing" at bounding box center [755, 69] width 35 height 15
click at [835, 74] on link "Extensions" at bounding box center [816, 69] width 63 height 15
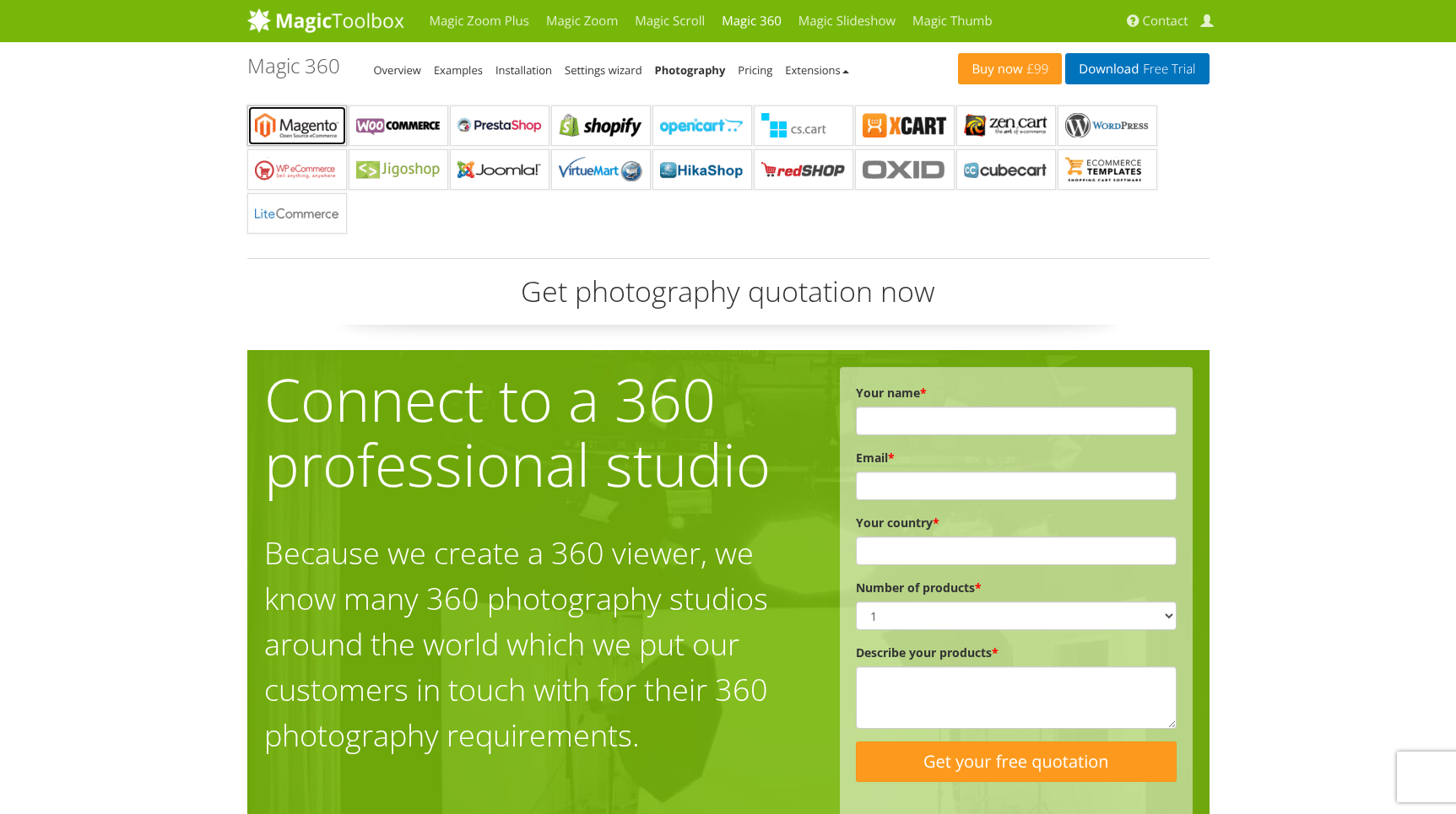
click at [307, 118] on b "Magic 360 for Magento" at bounding box center [297, 126] width 84 height 26
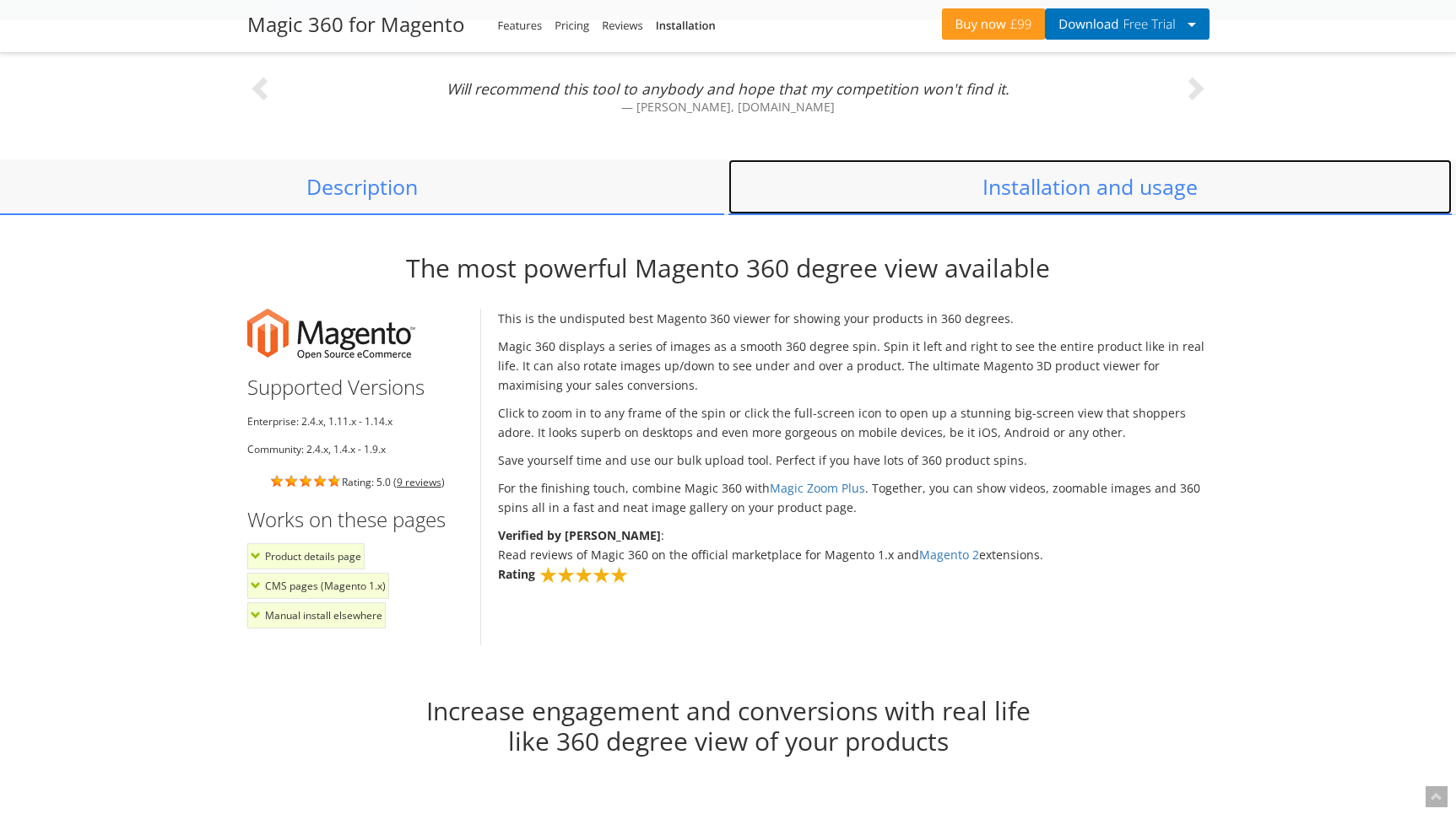
click at [1026, 189] on link "Installation and usage" at bounding box center [1090, 187] width 724 height 55
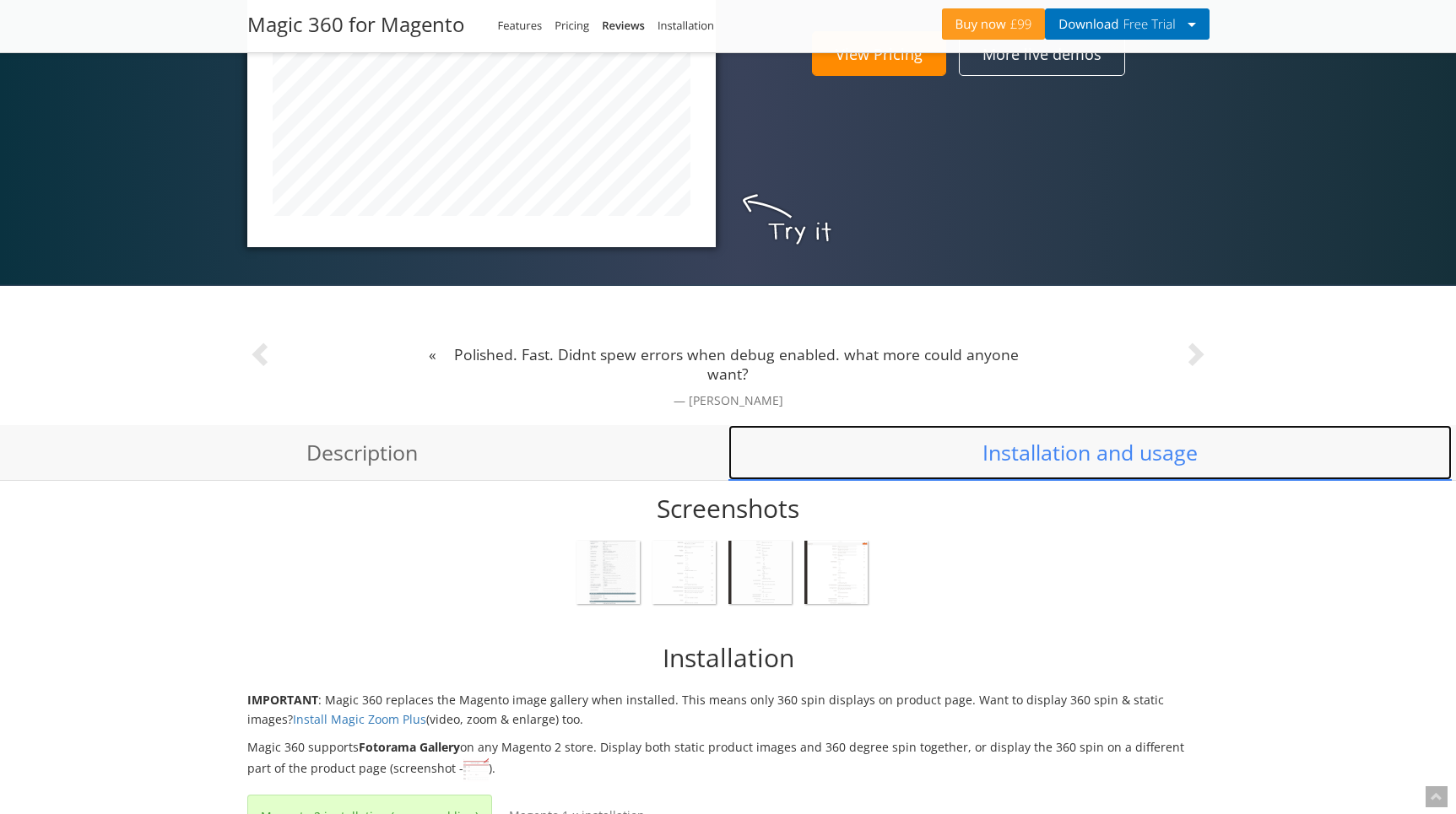
scroll to position [872, 0]
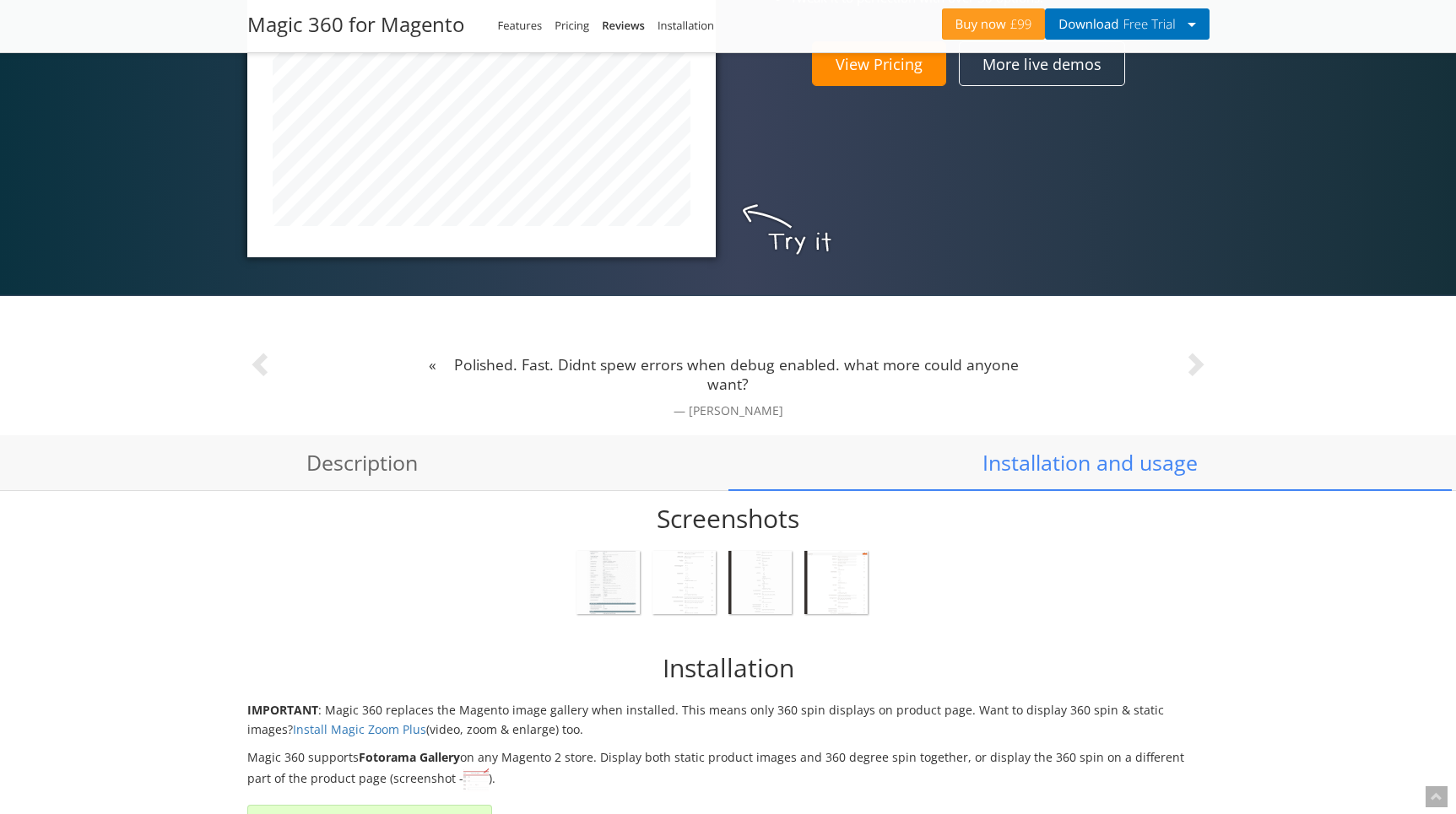
click at [691, 586] on img at bounding box center [683, 583] width 63 height 63
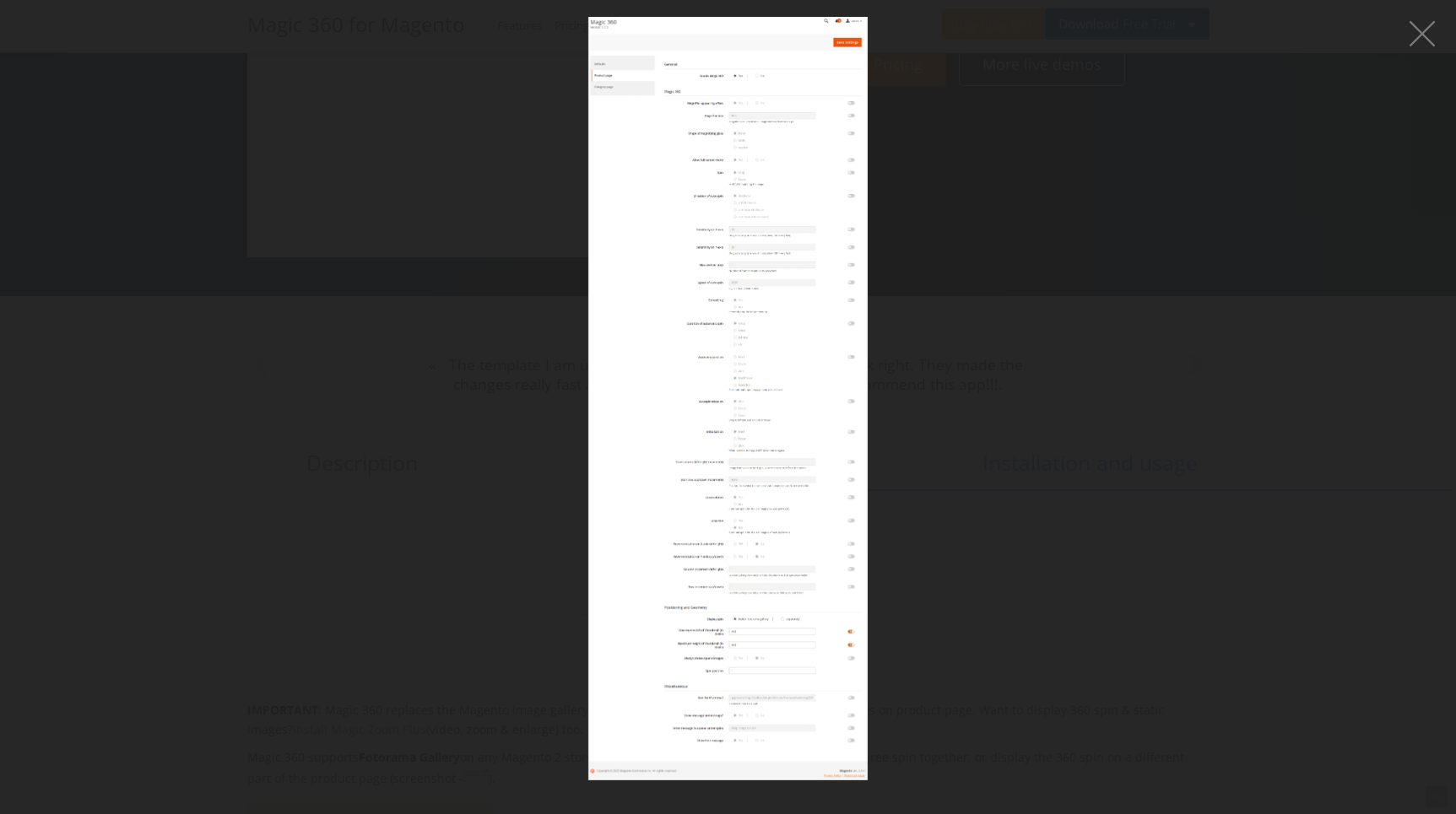
click at [933, 556] on figure at bounding box center [728, 399] width 1456 height 764
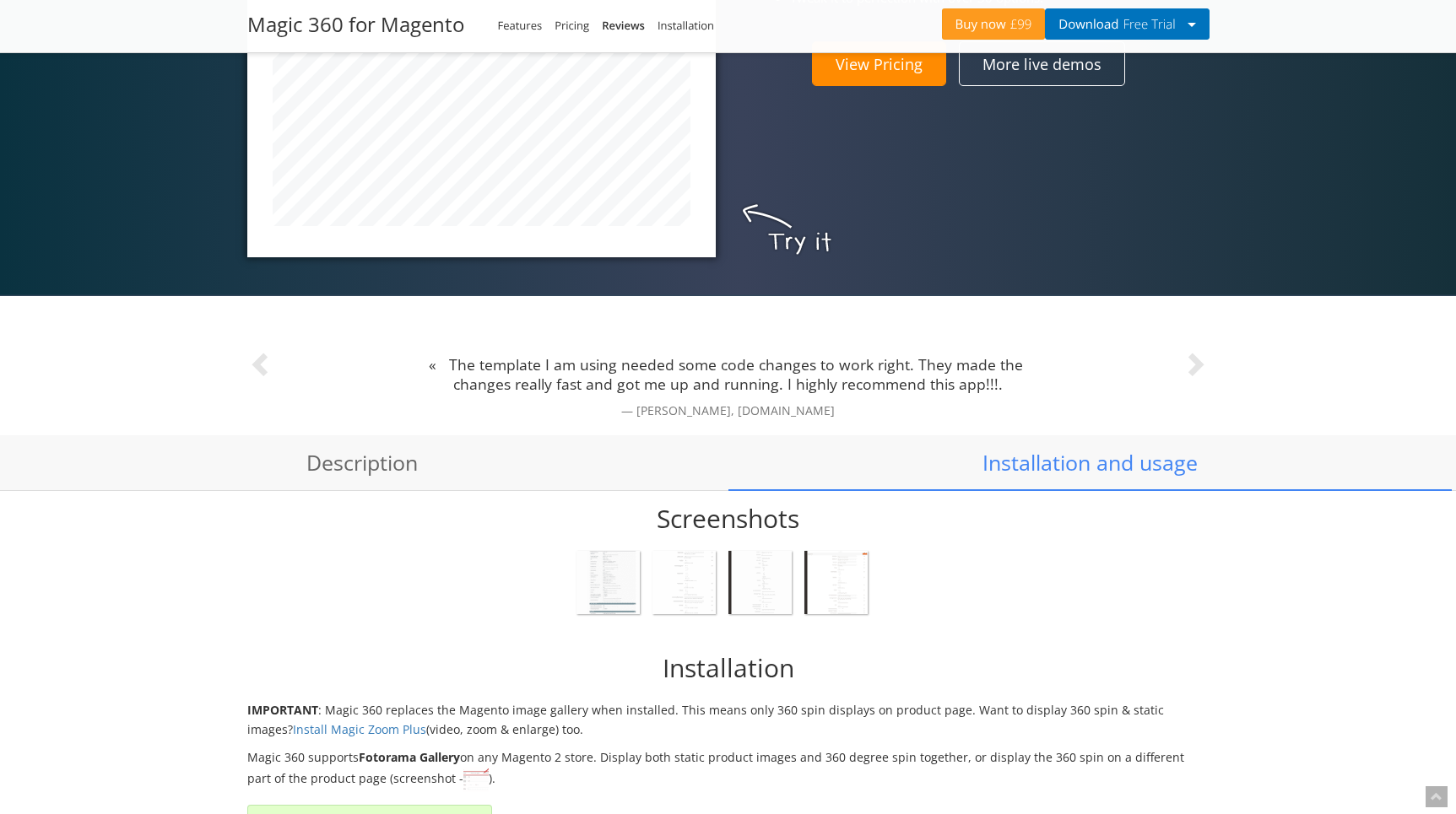
click at [689, 570] on img at bounding box center [683, 583] width 63 height 63
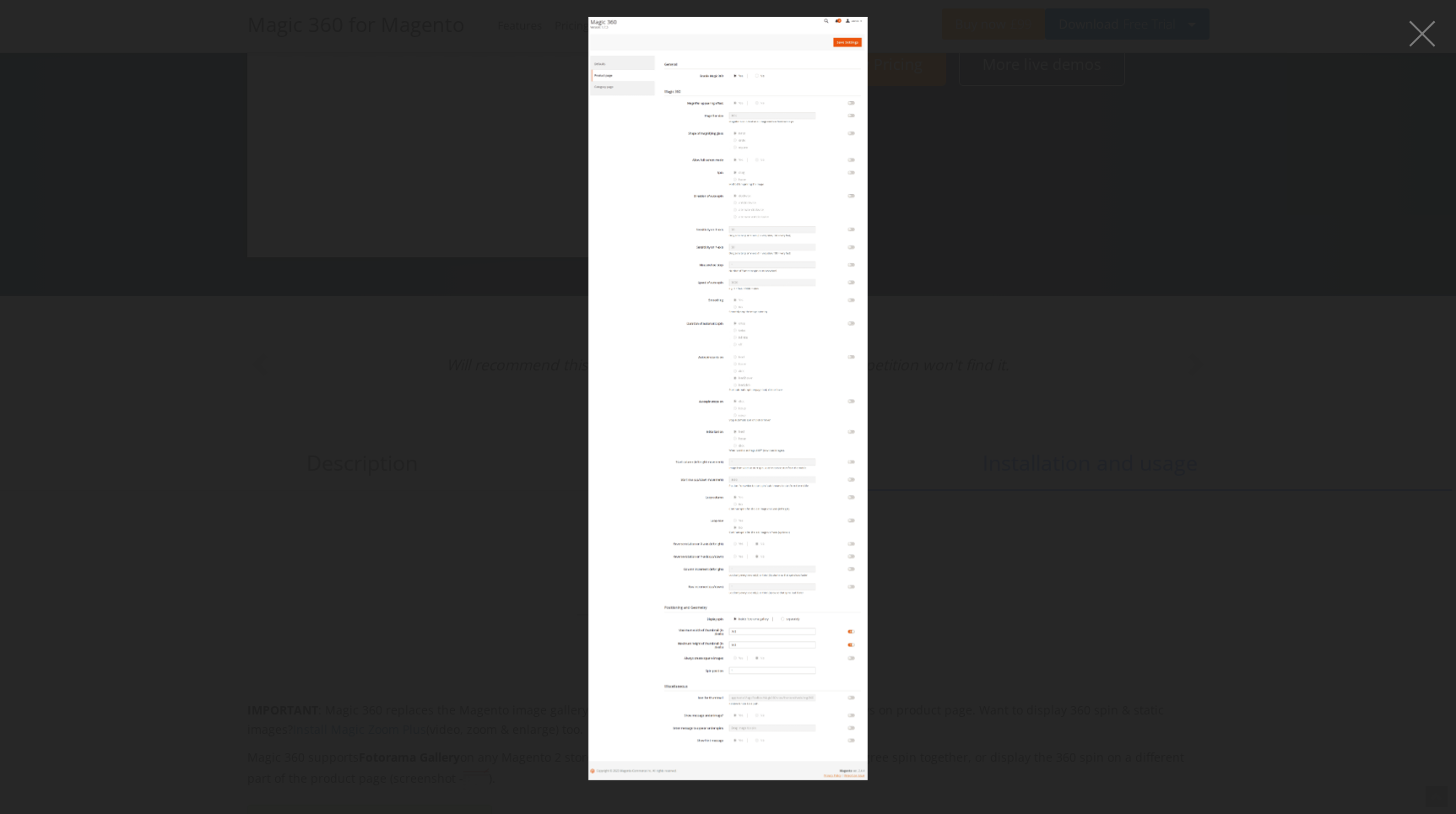
click at [982, 546] on figure at bounding box center [728, 399] width 1456 height 764
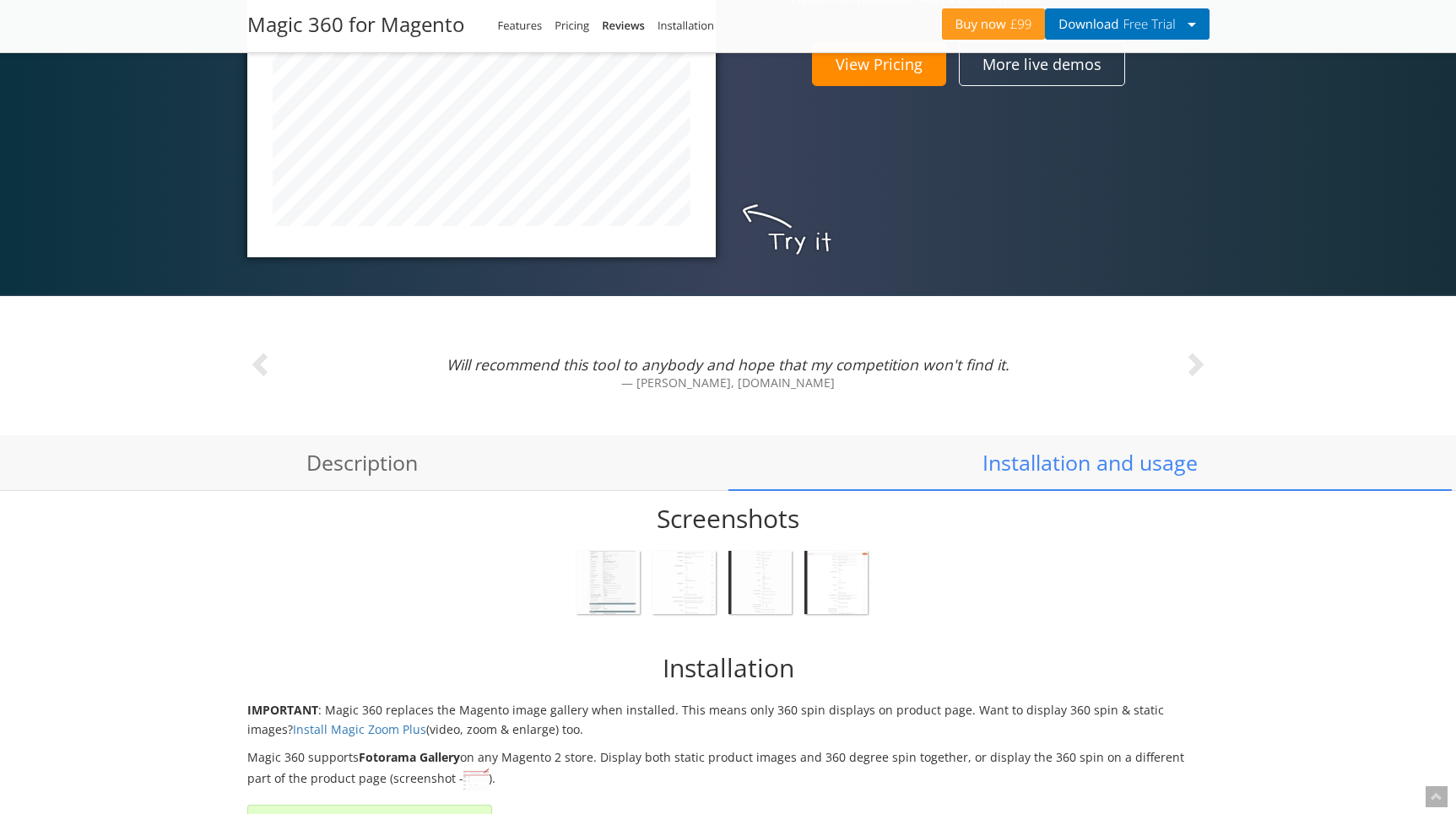
click at [774, 584] on img at bounding box center [760, 583] width 63 height 63
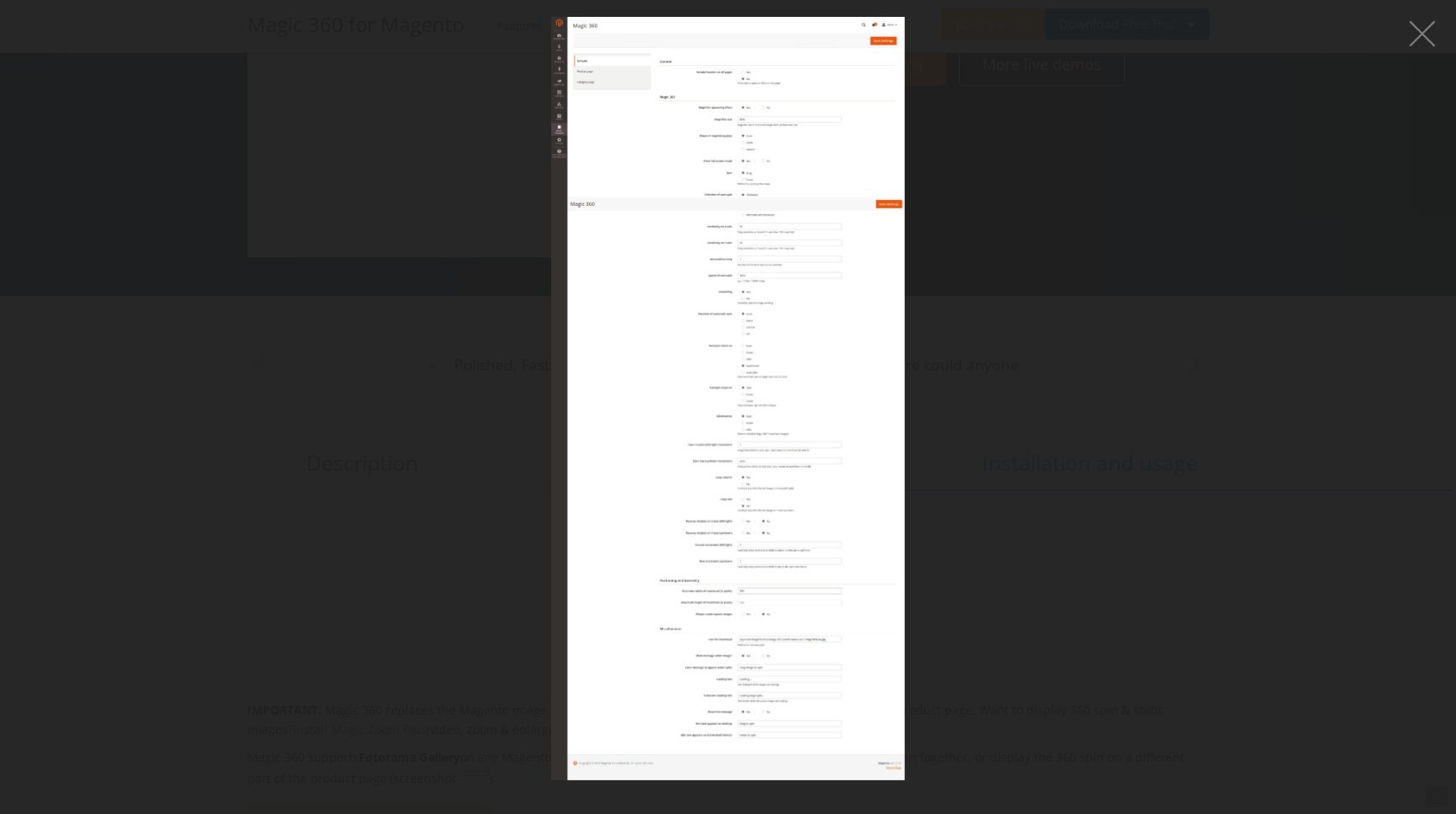
click at [969, 546] on figure at bounding box center [728, 399] width 1456 height 764
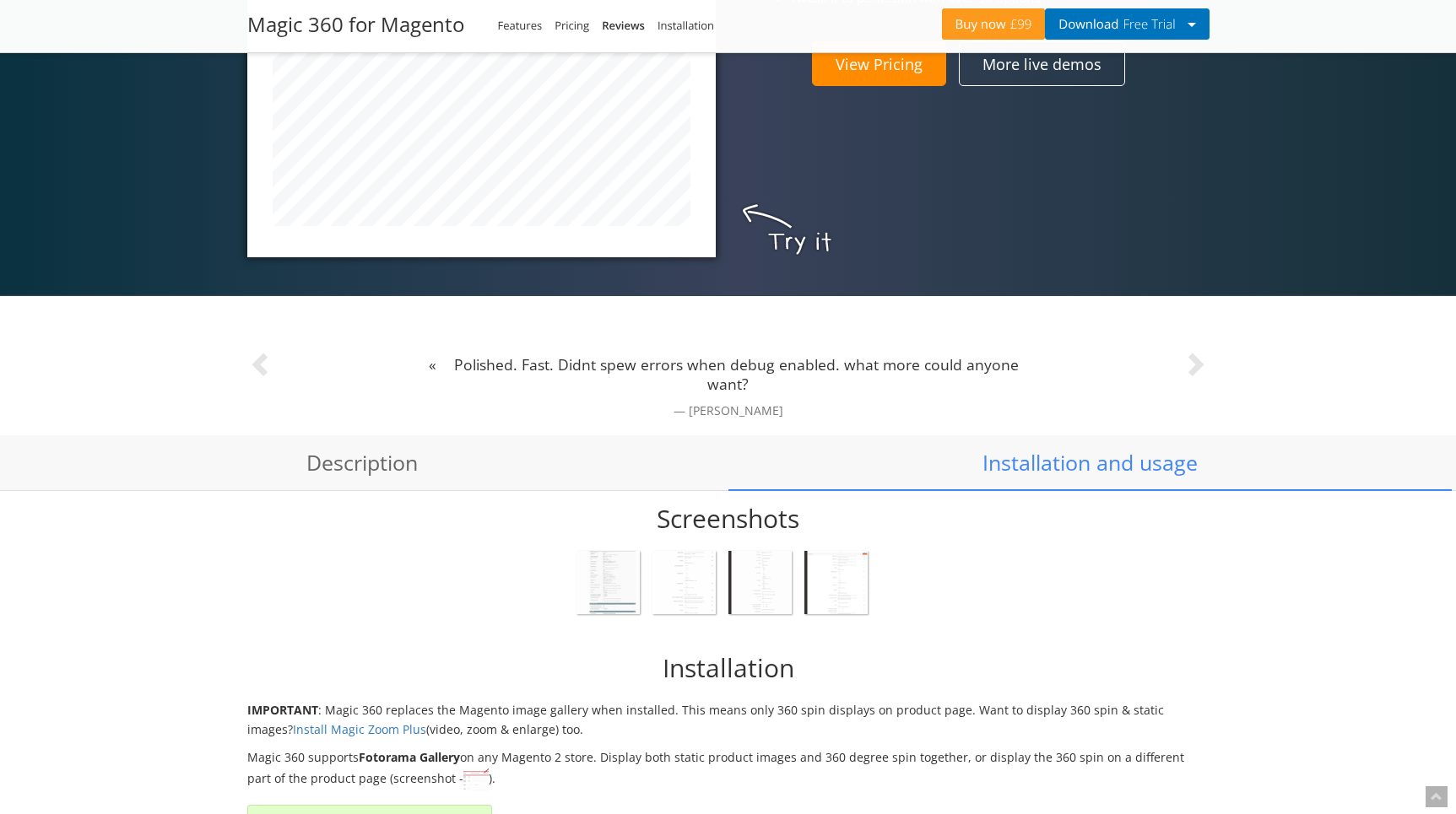
click at [837, 588] on img at bounding box center [836, 583] width 63 height 63
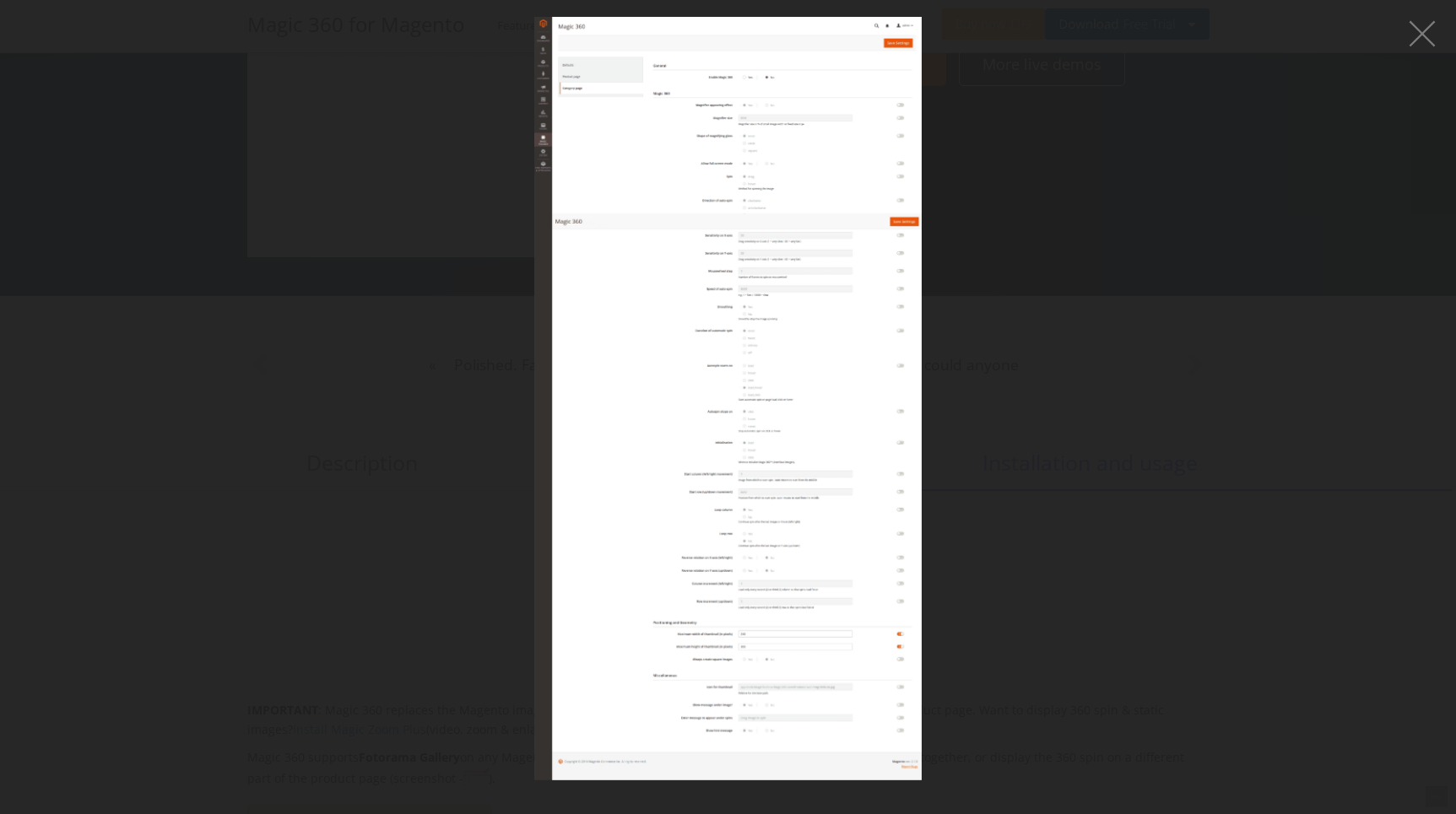
click at [1049, 576] on figure at bounding box center [728, 399] width 1456 height 764
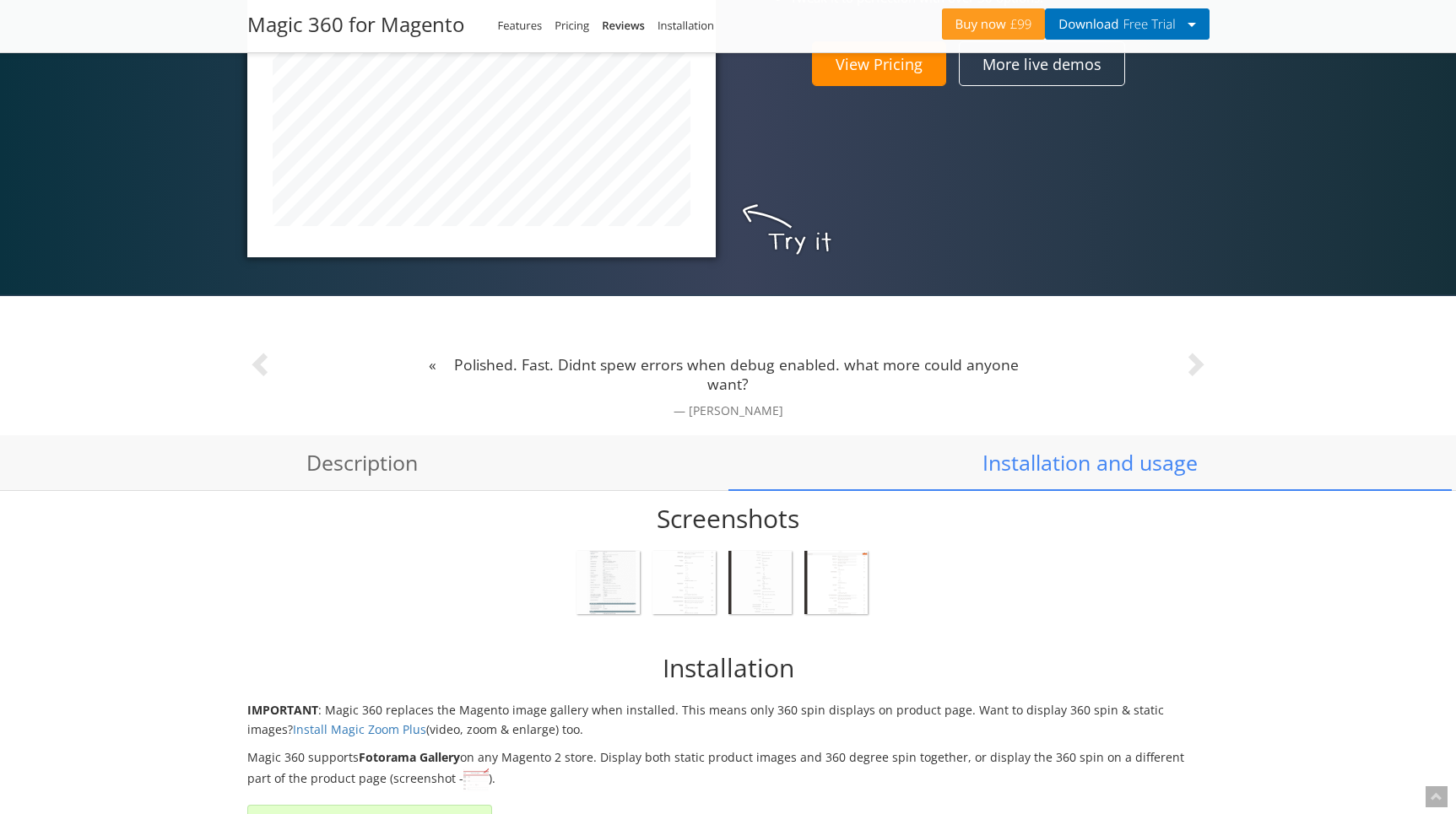
click at [618, 587] on img at bounding box center [608, 583] width 63 height 63
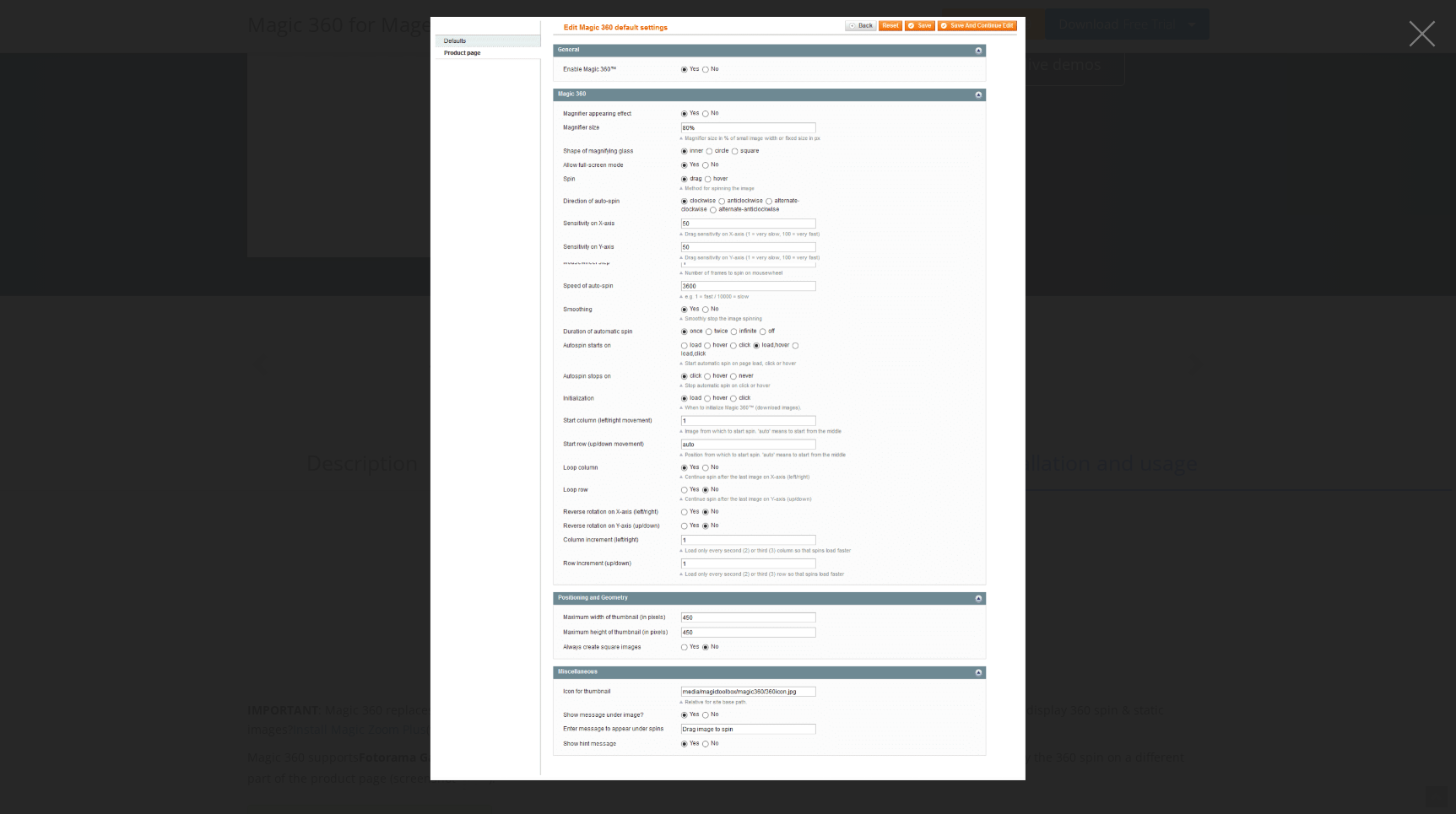
click at [1097, 564] on figure at bounding box center [728, 399] width 1456 height 764
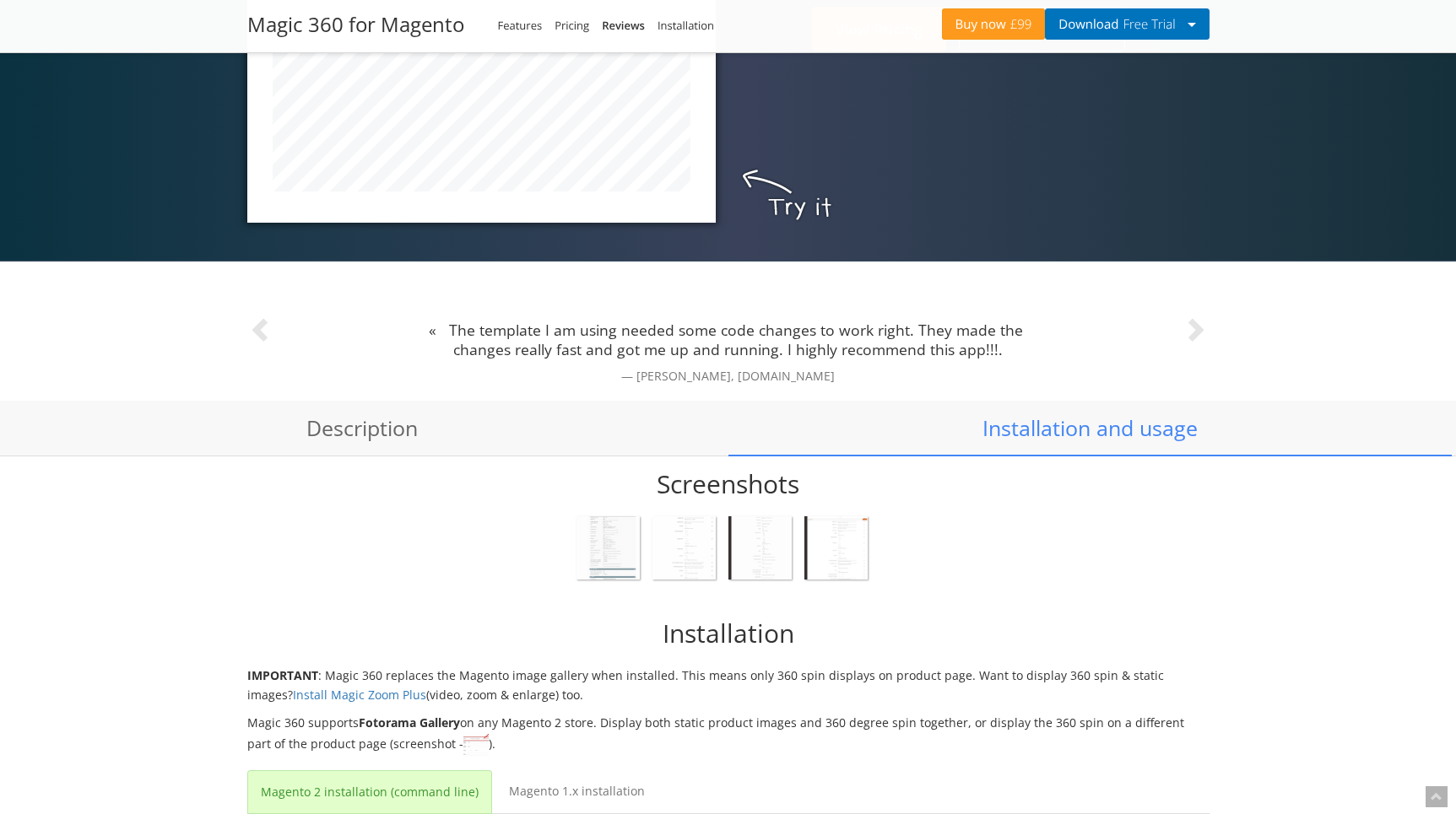
scroll to position [912, 0]
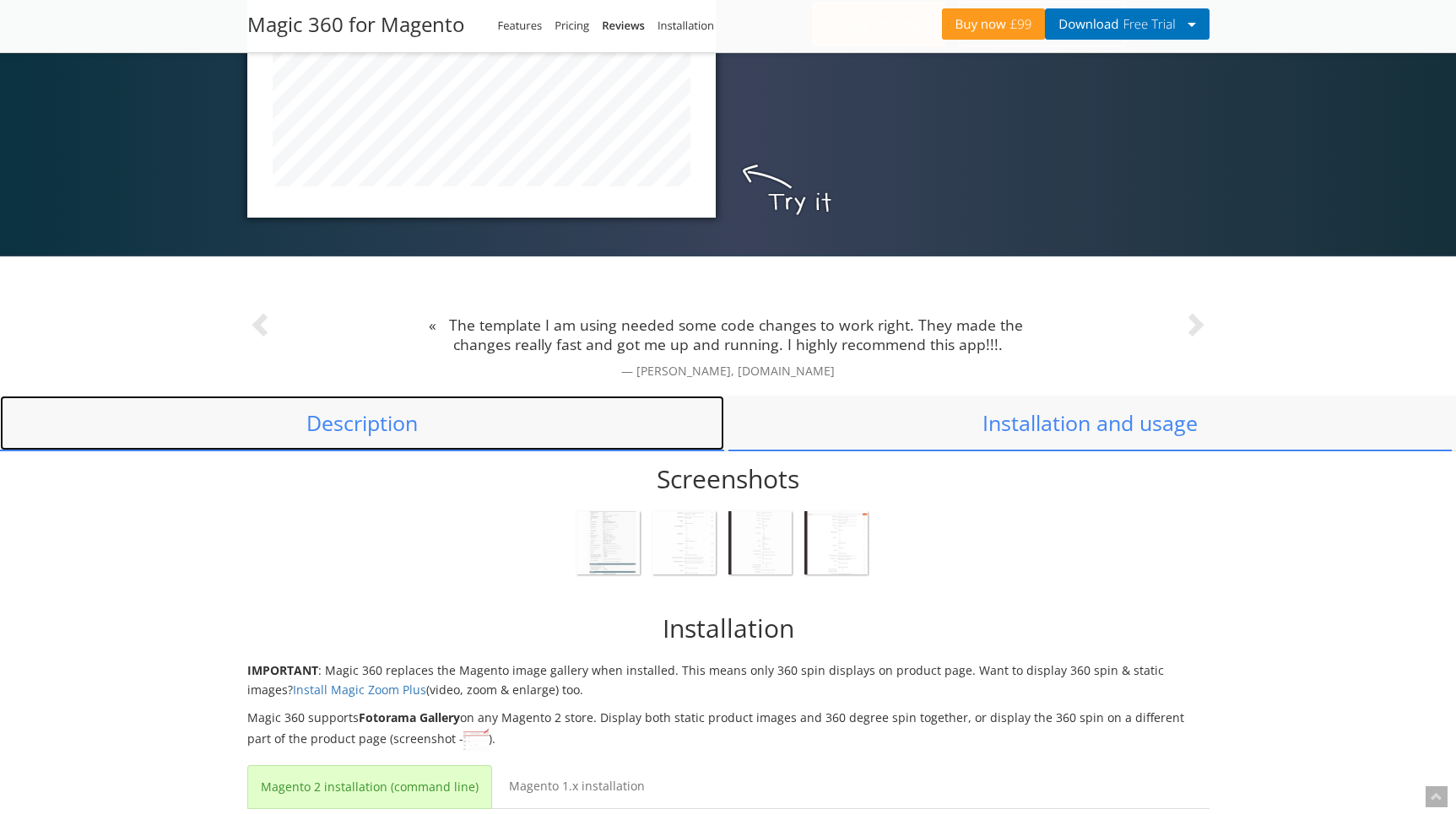
click at [408, 428] on link "Description" at bounding box center [362, 423] width 724 height 55
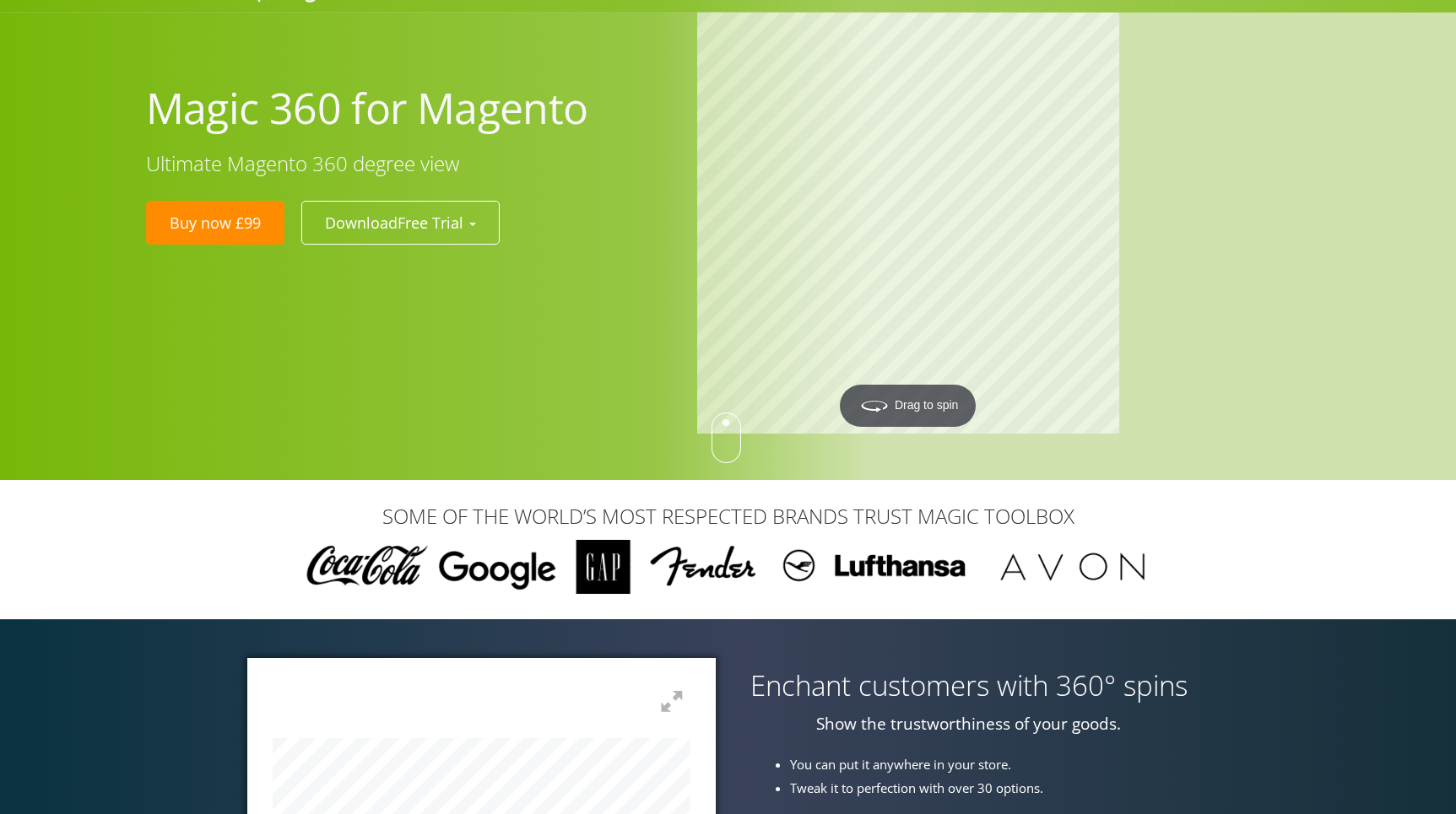
scroll to position [0, 0]
